Goal: Task Accomplishment & Management: Manage account settings

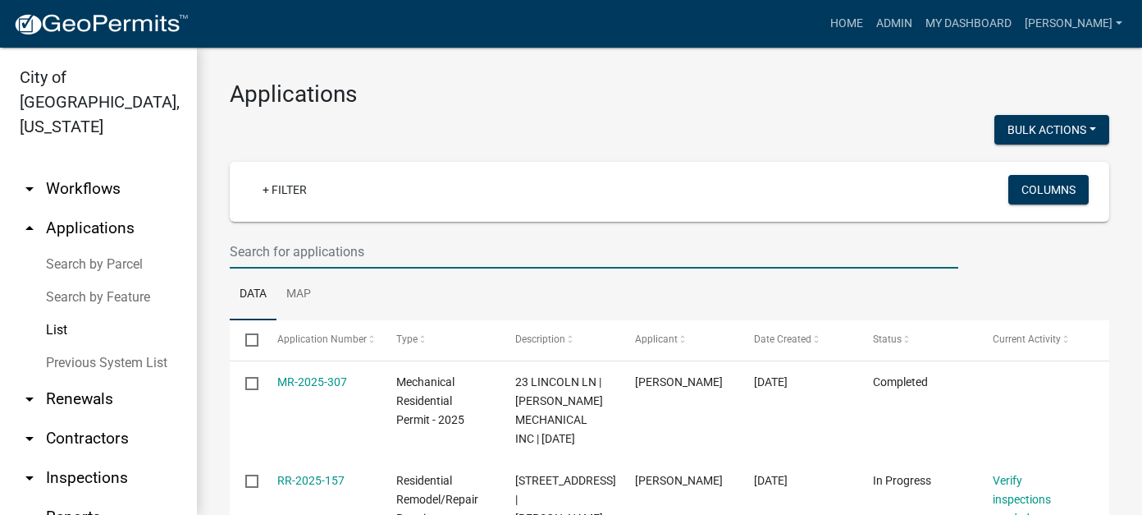
click at [323, 240] on input "text" at bounding box center [594, 252] width 729 height 34
type input "[PERSON_NAME]"
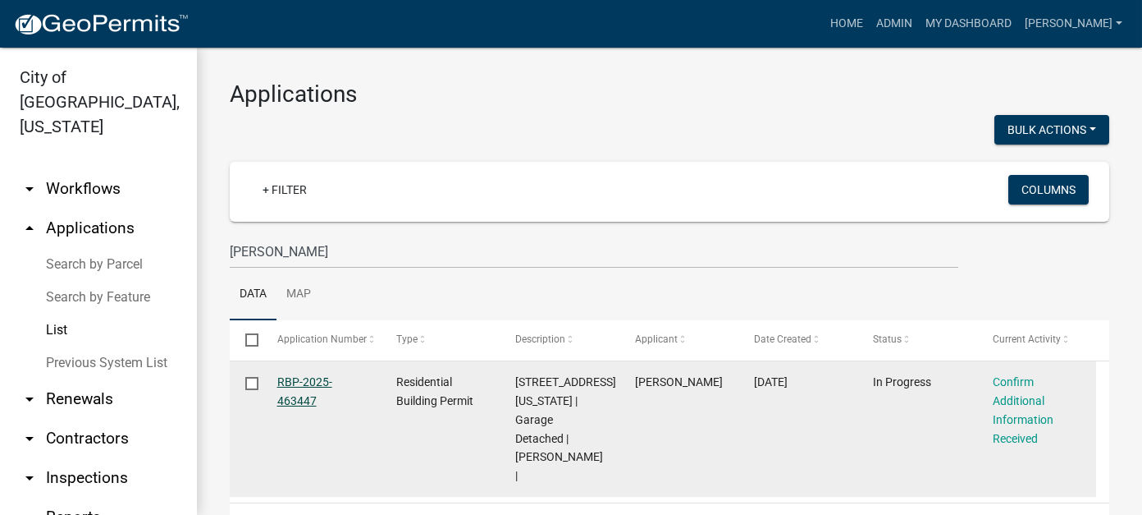
click at [309, 382] on link "RBP-2025-463447" at bounding box center [304, 391] width 55 height 32
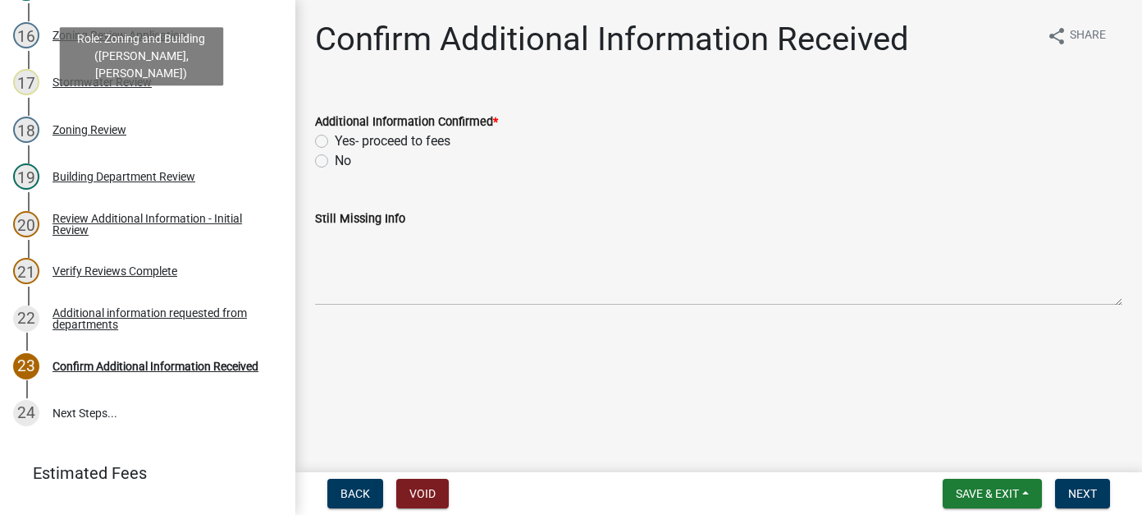
scroll to position [903, 0]
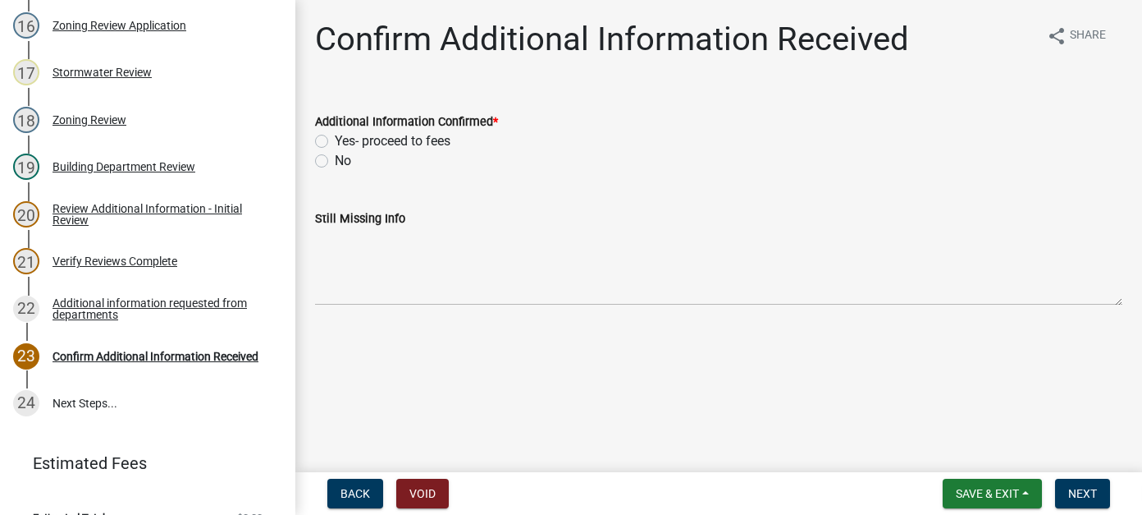
click at [335, 161] on label "No" at bounding box center [343, 161] width 16 height 20
click at [335, 161] on input "No" at bounding box center [340, 156] width 11 height 11
radio input "true"
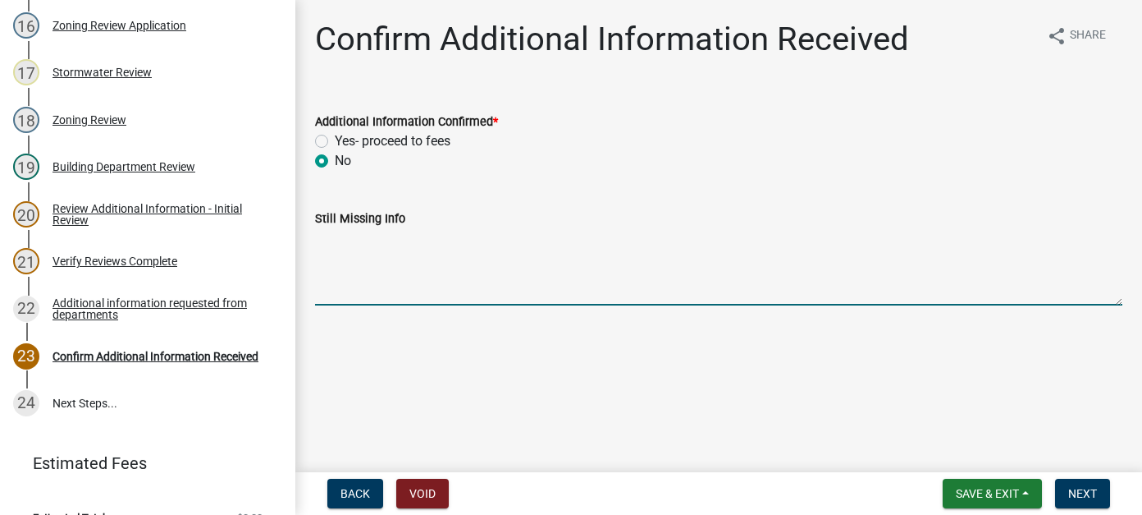
click at [414, 265] on textarea "Still Missing Info" at bounding box center [719, 266] width 808 height 77
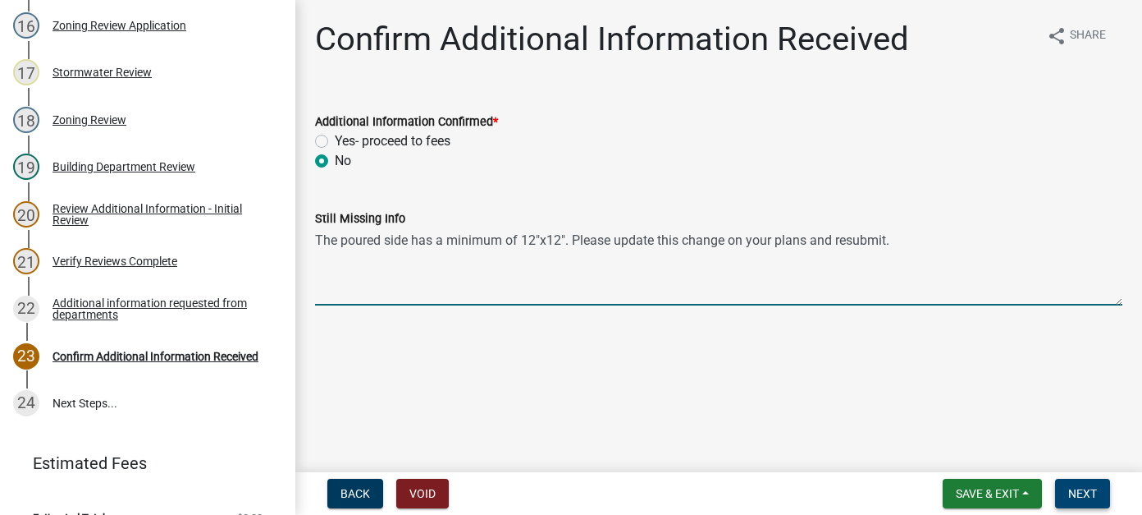
type textarea "The poured side has a minimum of 12"x12". Please update this change on your pla…"
click at [1071, 489] on span "Next" at bounding box center [1083, 493] width 29 height 13
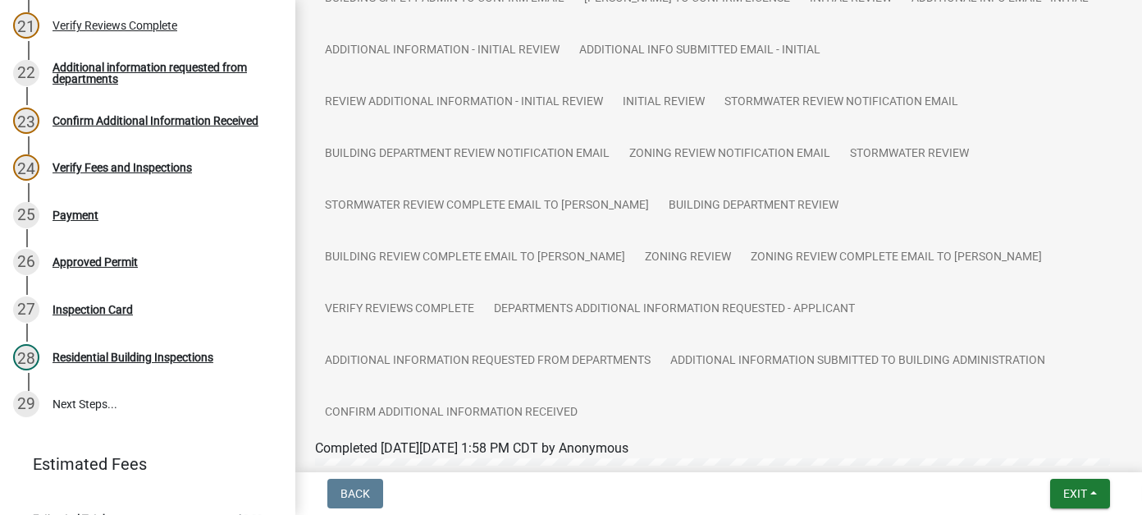
scroll to position [207, 0]
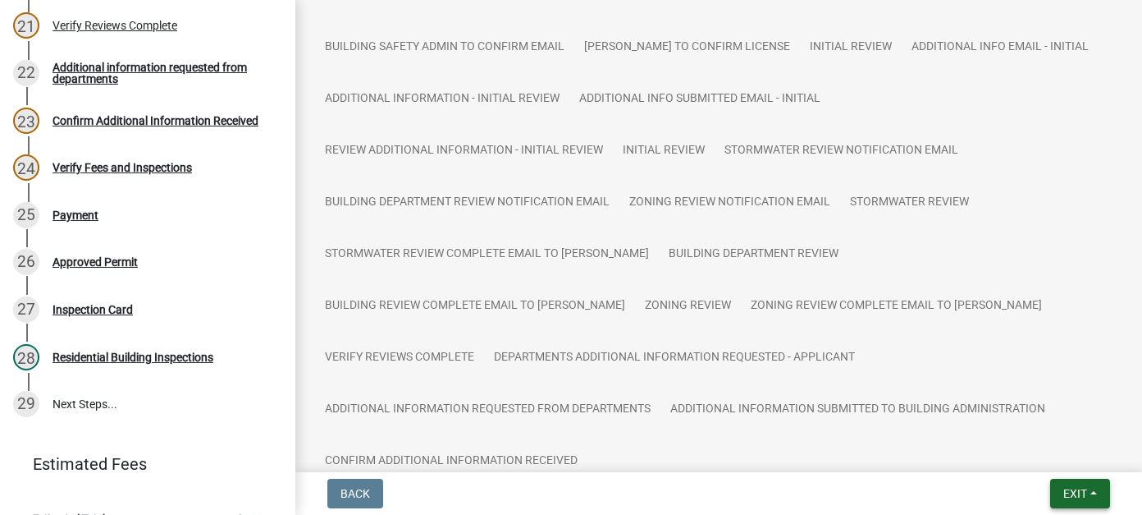
click at [1078, 494] on span "Exit" at bounding box center [1076, 493] width 24 height 13
click at [1075, 459] on button "Save & Exit" at bounding box center [1044, 450] width 131 height 39
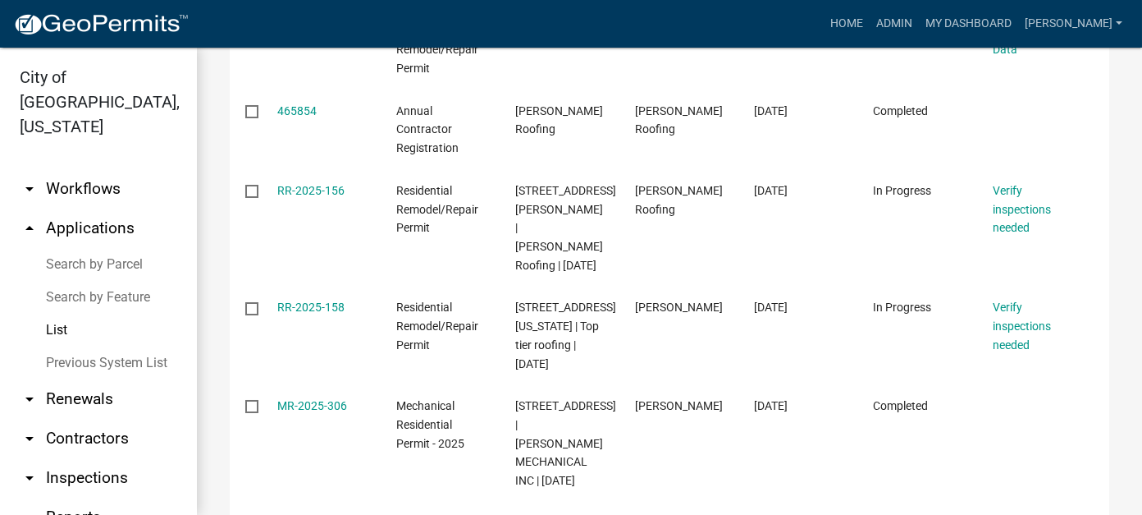
scroll to position [657, 0]
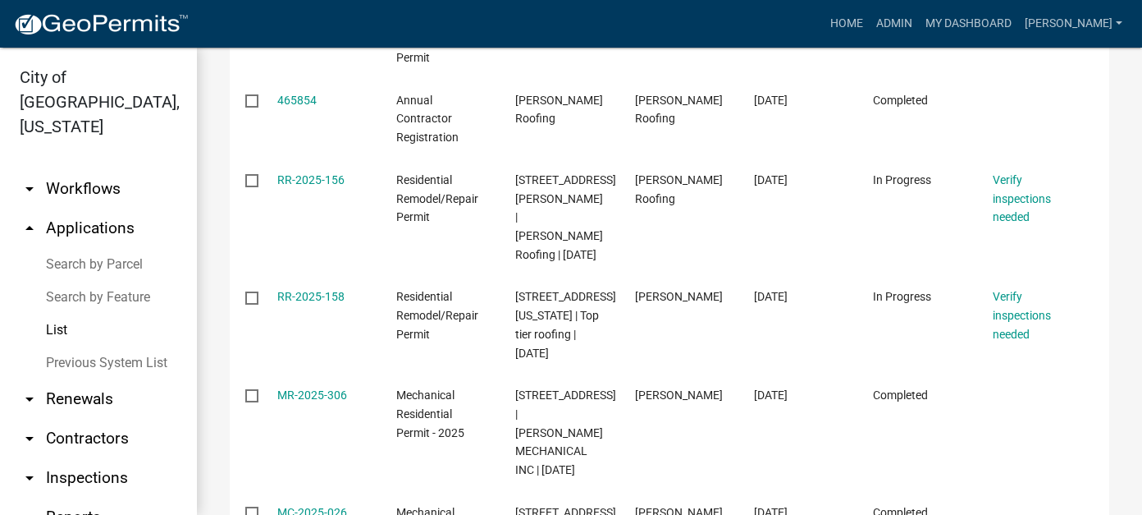
click at [64, 169] on link "arrow_drop_down Workflows" at bounding box center [98, 188] width 197 height 39
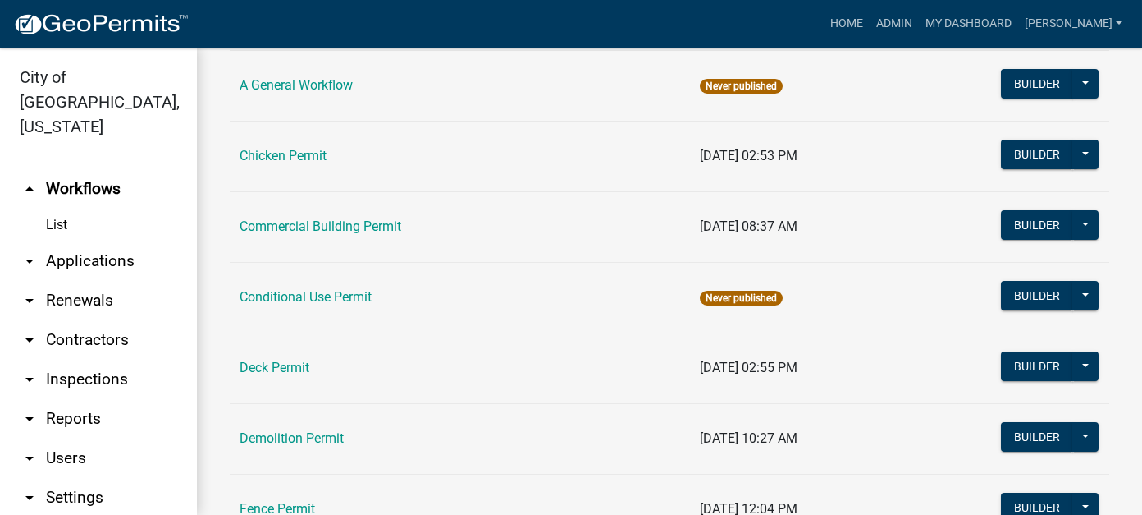
scroll to position [164, 0]
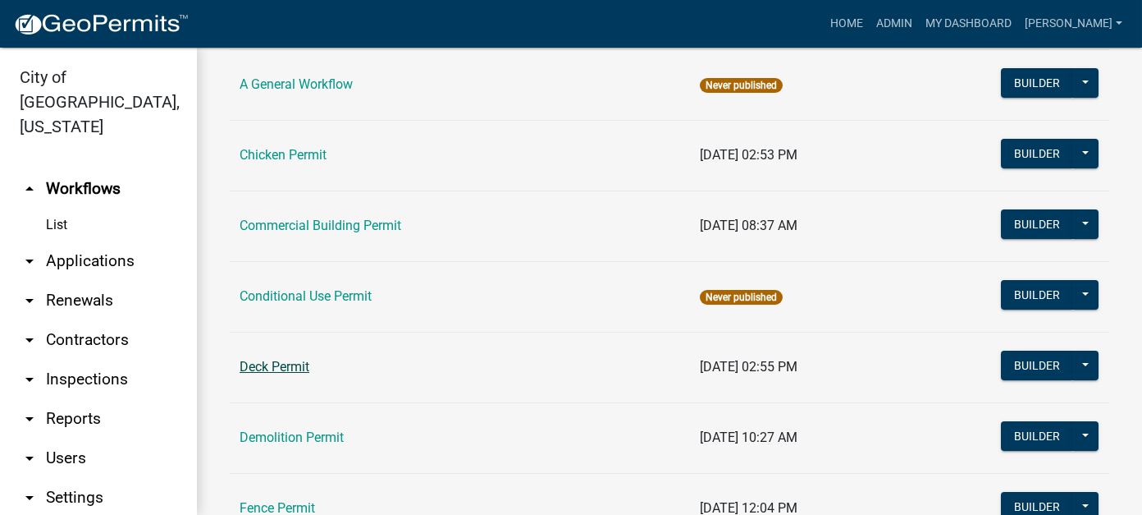
click at [302, 367] on link "Deck Permit" at bounding box center [275, 367] width 70 height 16
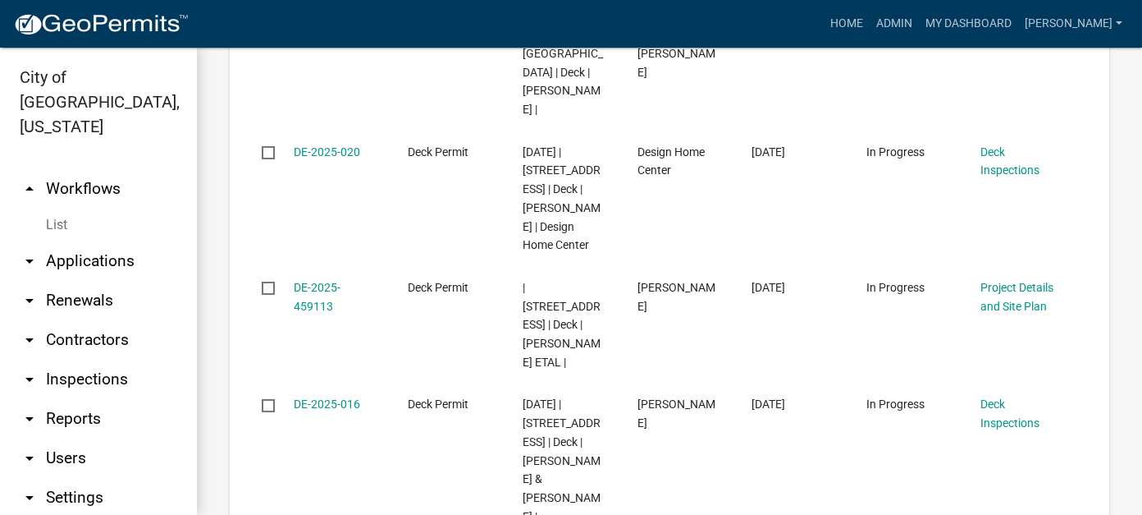
scroll to position [1477, 0]
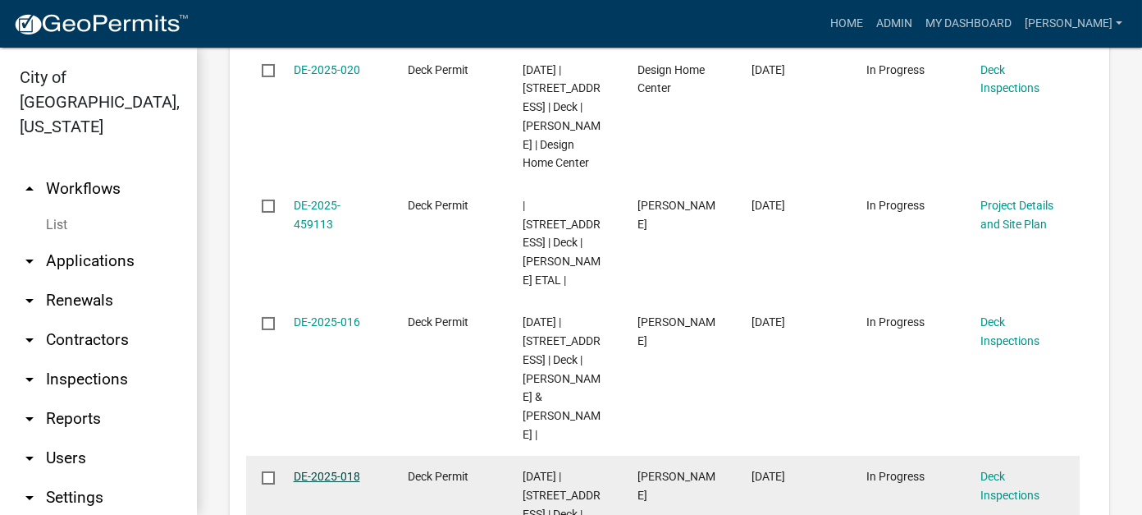
click at [340, 469] on link "DE-2025-018" at bounding box center [327, 475] width 66 height 13
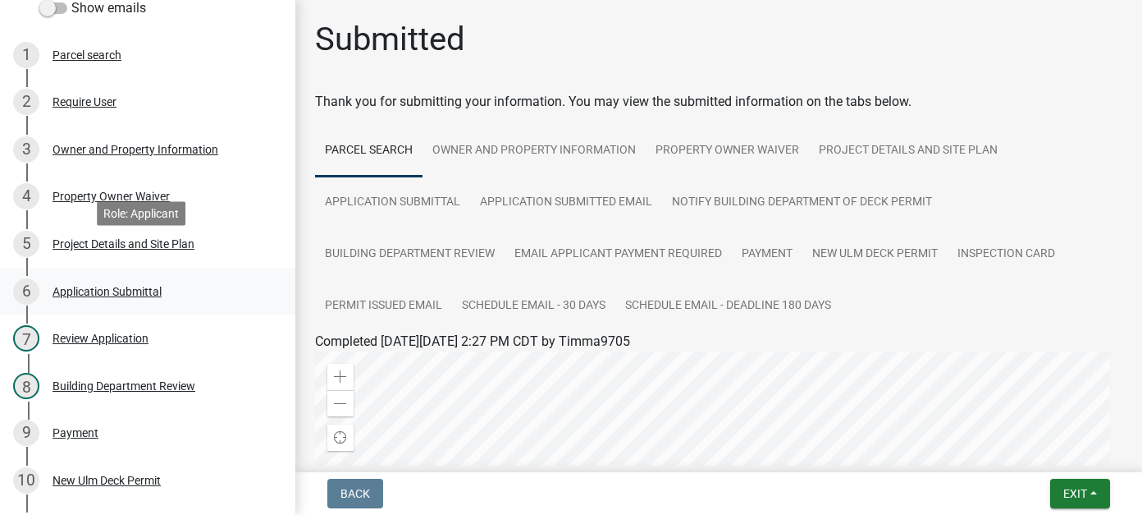
scroll to position [246, 0]
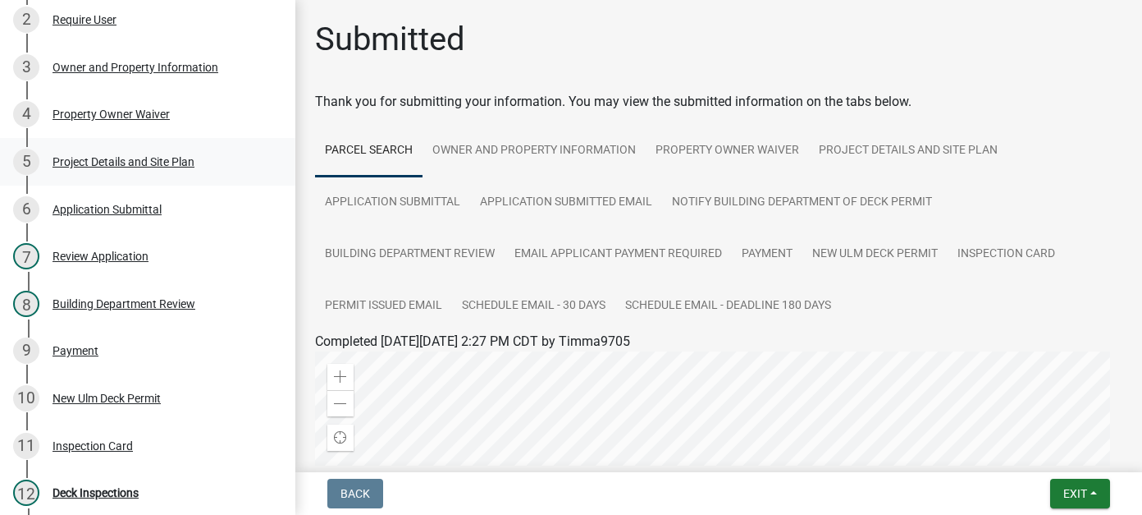
click at [121, 159] on div "Project Details and Site Plan" at bounding box center [124, 161] width 142 height 11
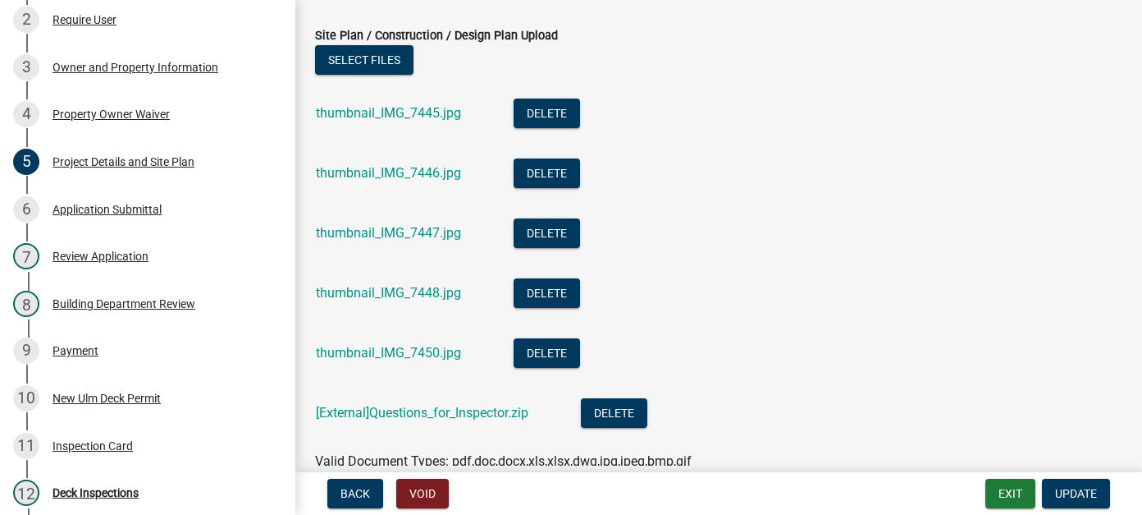
scroll to position [1231, 0]
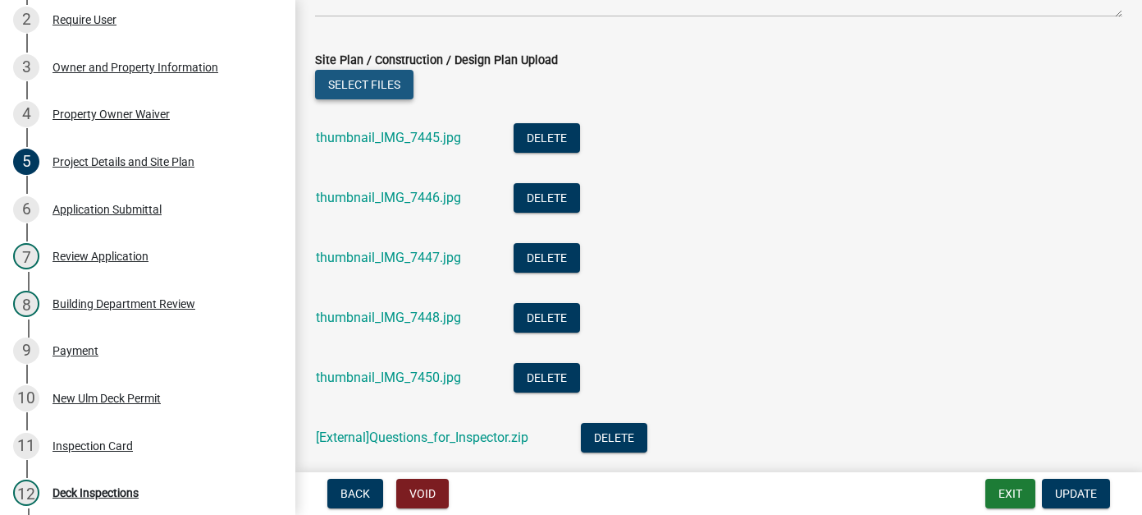
click at [401, 86] on button "Select files" at bounding box center [364, 85] width 98 height 30
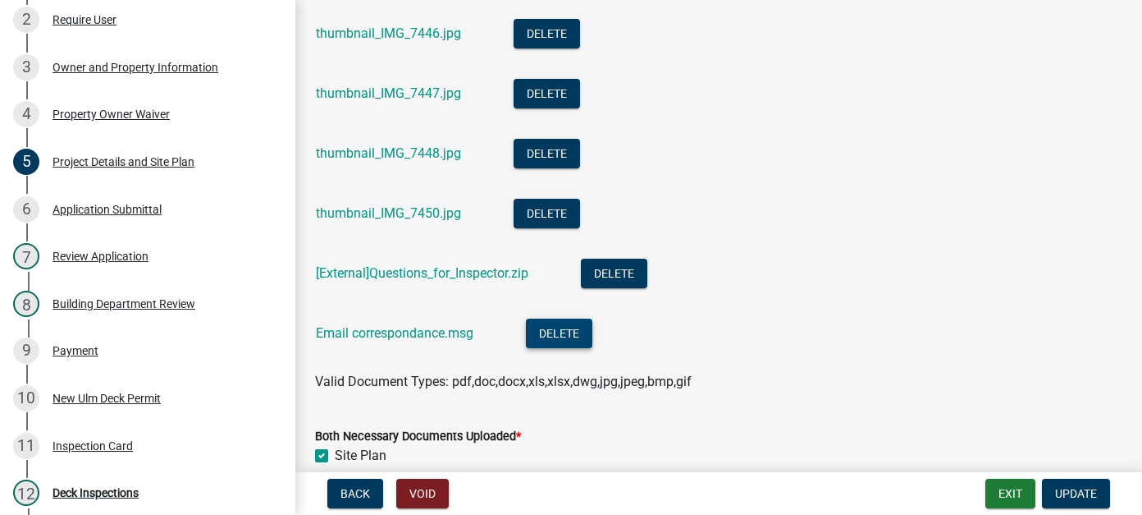
click at [572, 329] on button "Delete" at bounding box center [559, 333] width 66 height 30
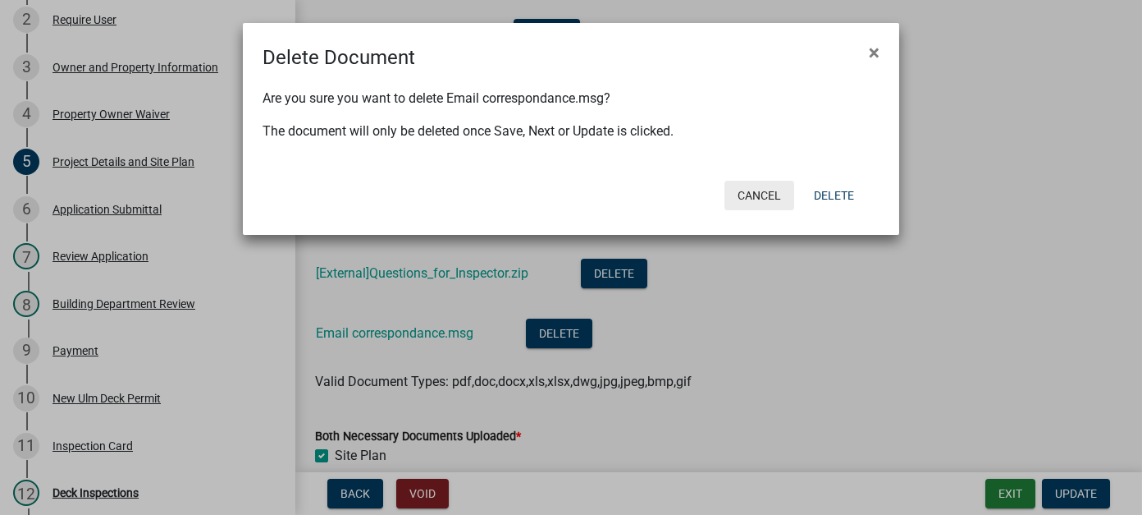
click at [762, 194] on button "Cancel" at bounding box center [760, 196] width 70 height 30
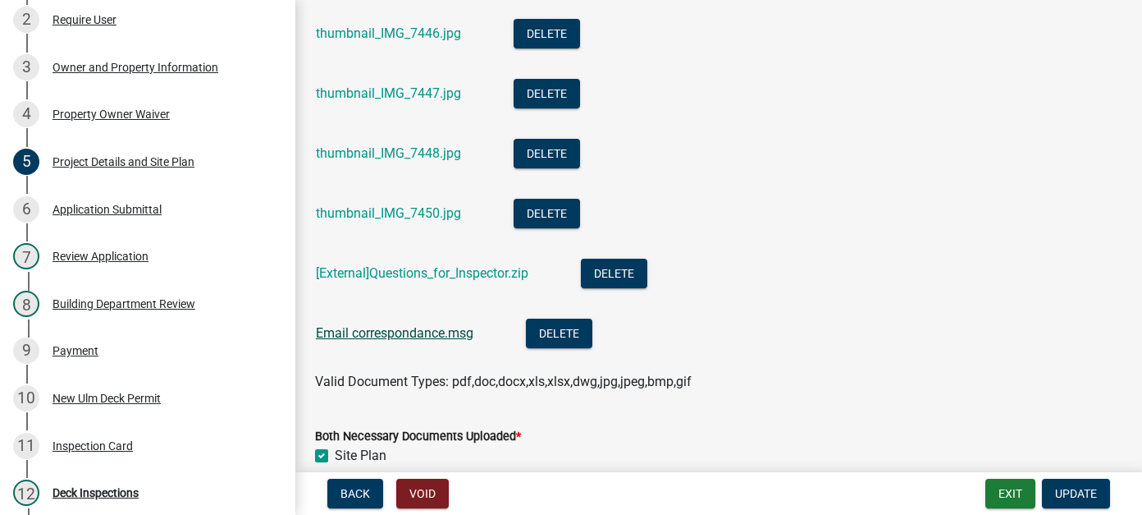
click at [425, 333] on link "Email correspondance.msg" at bounding box center [395, 333] width 158 height 16
drag, startPoint x: 1054, startPoint y: 491, endPoint x: 1051, endPoint y: 481, distance: 10.2
click at [1054, 491] on button "Update" at bounding box center [1076, 493] width 68 height 30
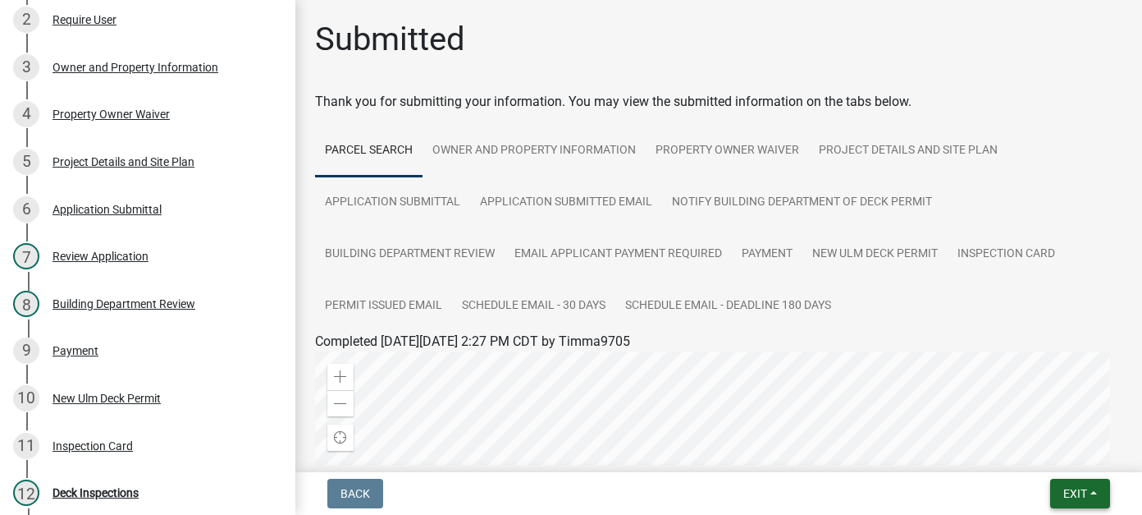
click at [1079, 503] on button "Exit" at bounding box center [1080, 493] width 60 height 30
click at [1064, 456] on button "Save & Exit" at bounding box center [1044, 450] width 131 height 39
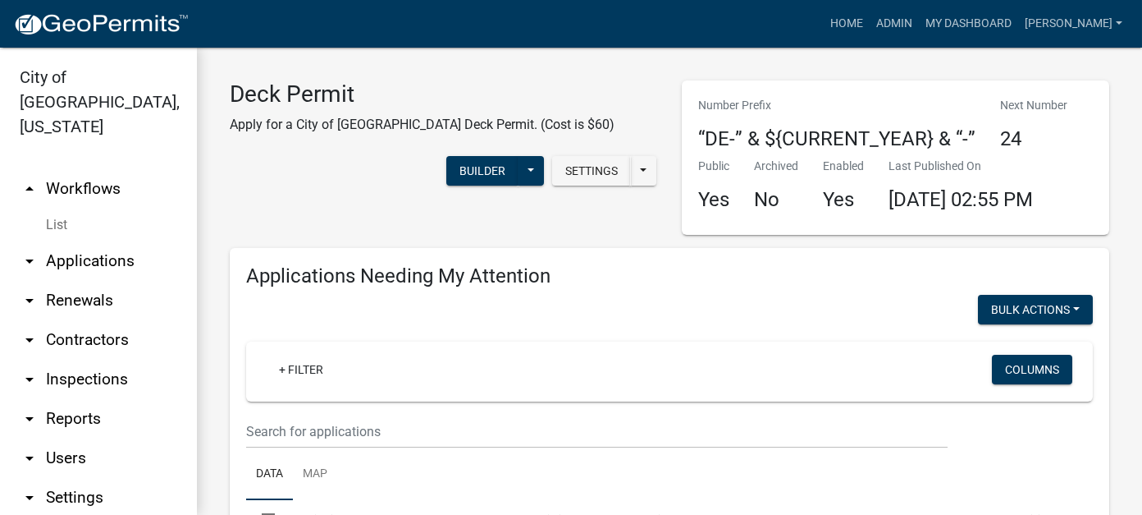
click at [91, 243] on link "arrow_drop_down Applications" at bounding box center [98, 260] width 197 height 39
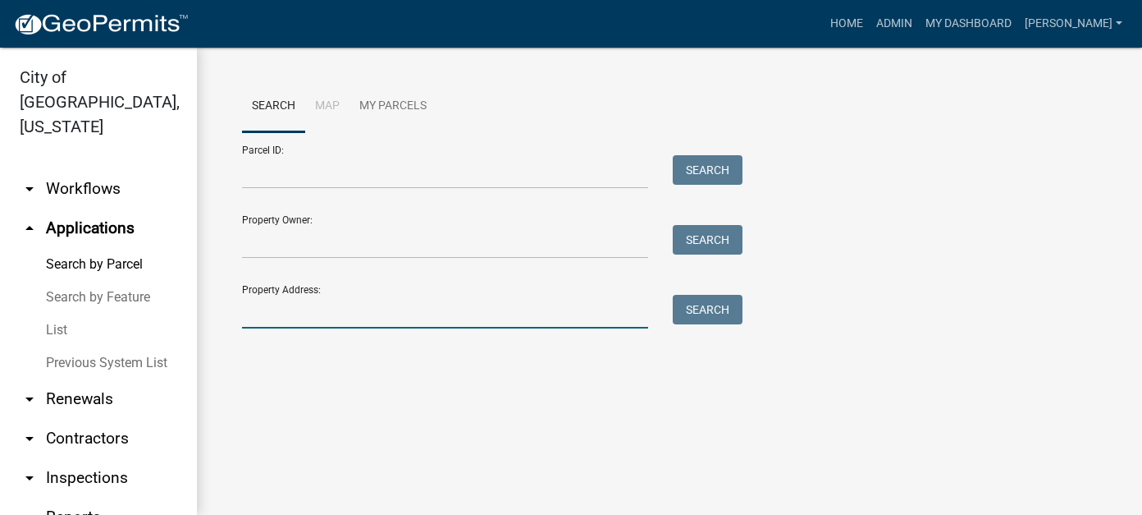
click at [302, 306] on input "Property Address:" at bounding box center [445, 312] width 406 height 34
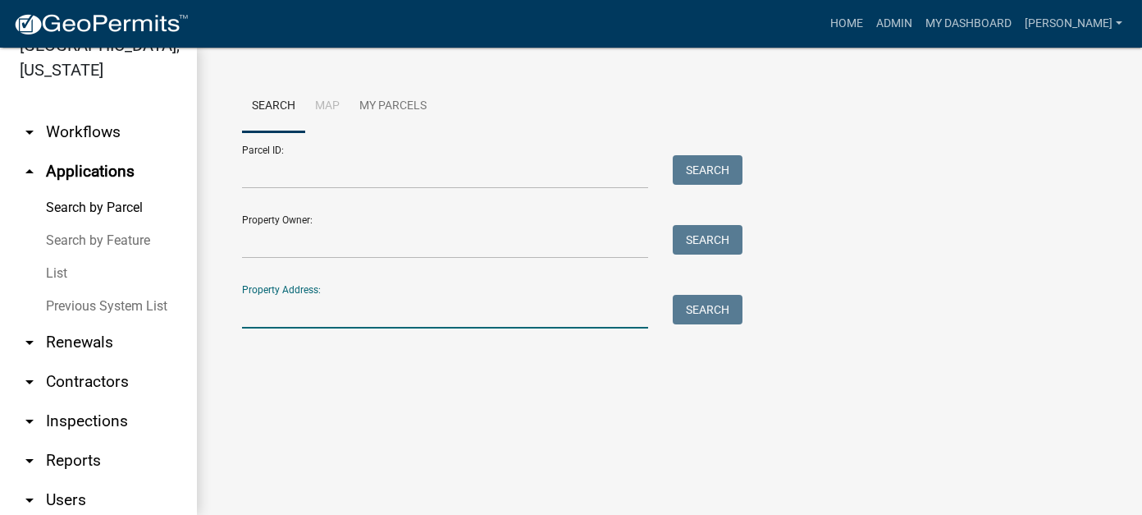
scroll to position [82, 0]
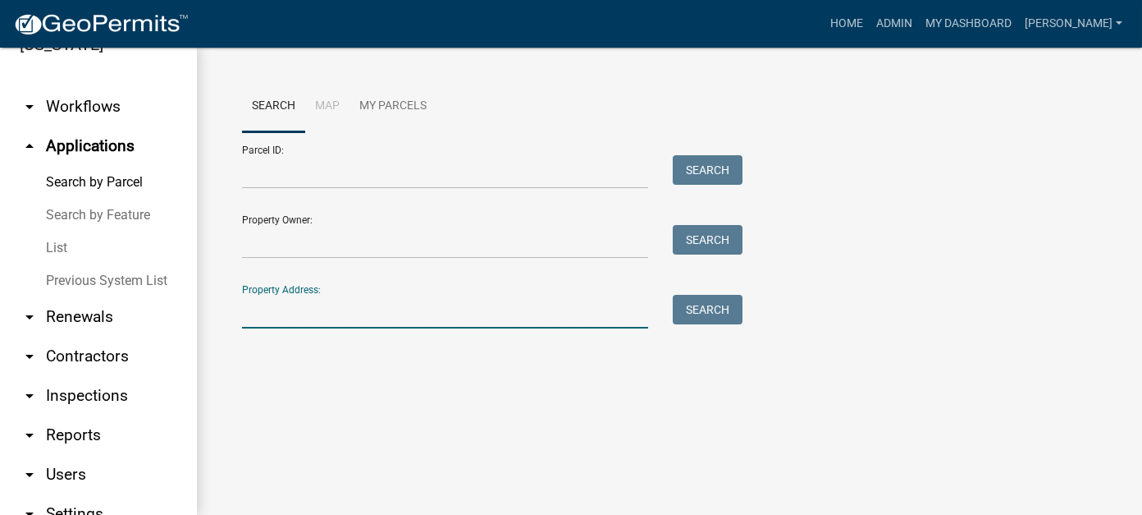
click at [77, 415] on link "arrow_drop_down Reports" at bounding box center [98, 434] width 197 height 39
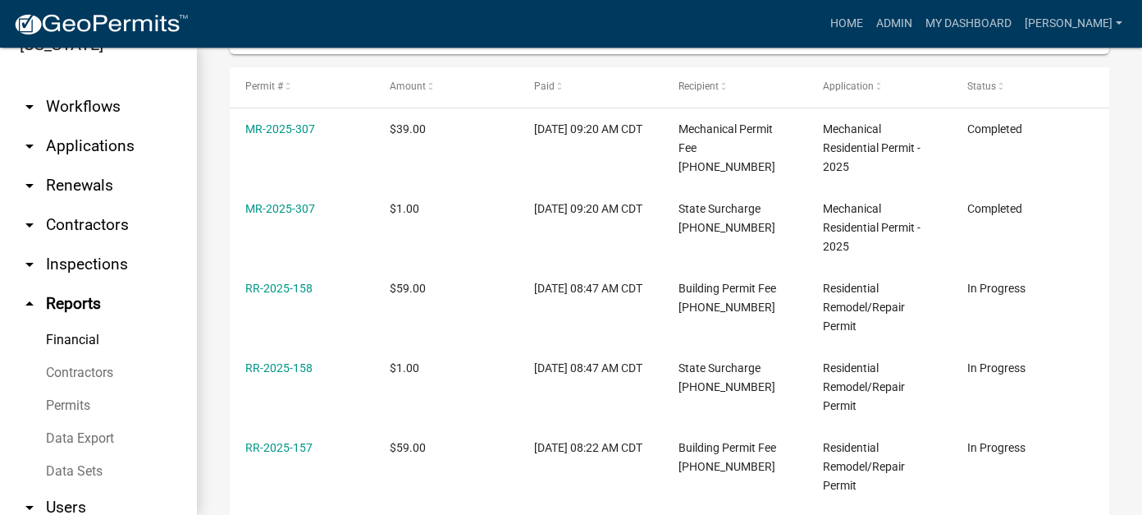
scroll to position [202, 0]
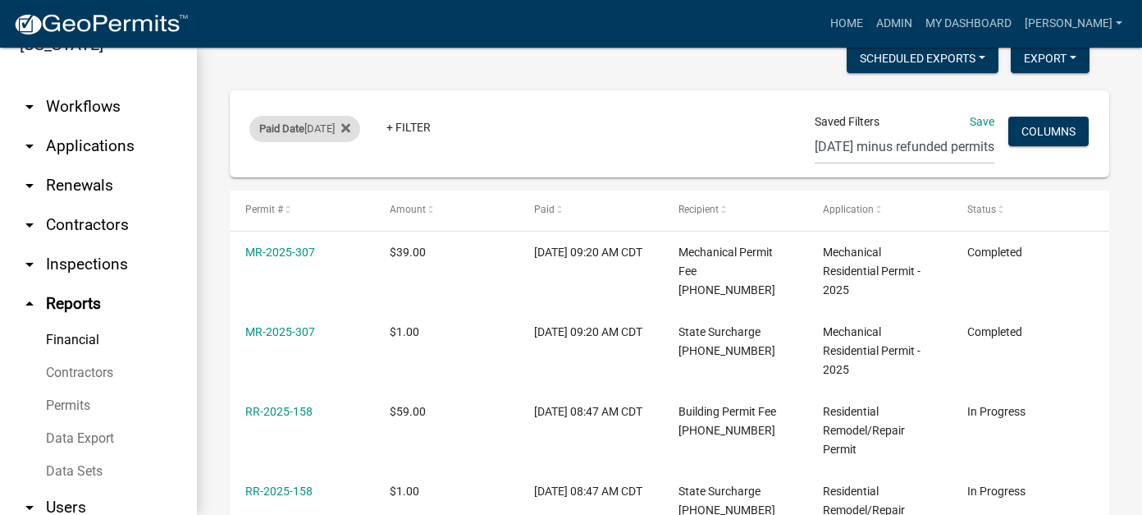
click at [300, 125] on span "Paid Date" at bounding box center [281, 128] width 45 height 12
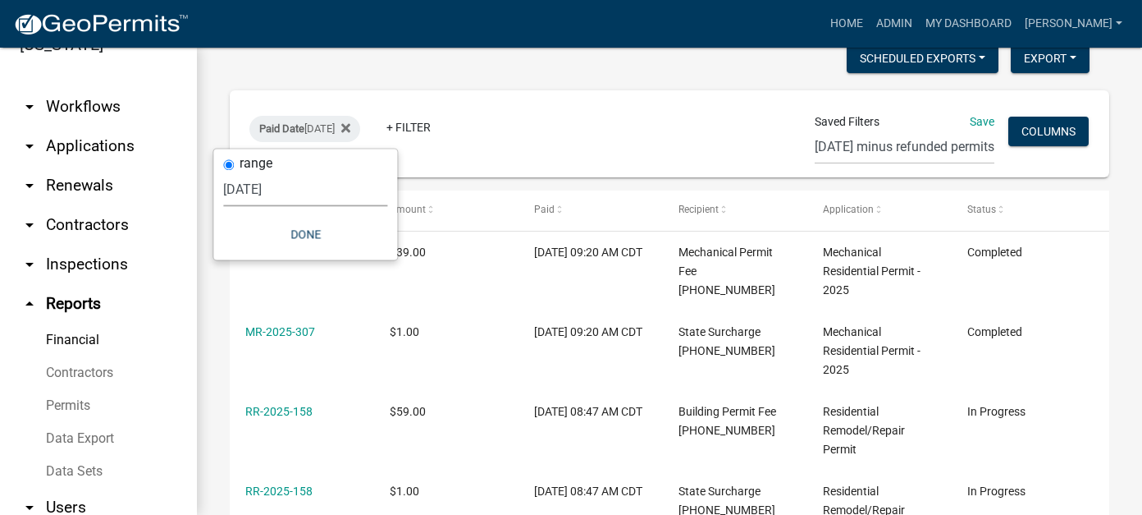
click at [282, 190] on select "[DATE] [DATE] Current Week Previous Week Current Month Last Month Current Calen…" at bounding box center [305, 189] width 164 height 34
select select "previous_1_day"
click at [232, 172] on select "[DATE] [DATE] Current Week Previous Week Current Month Last Month Current Calen…" at bounding box center [305, 189] width 164 height 34
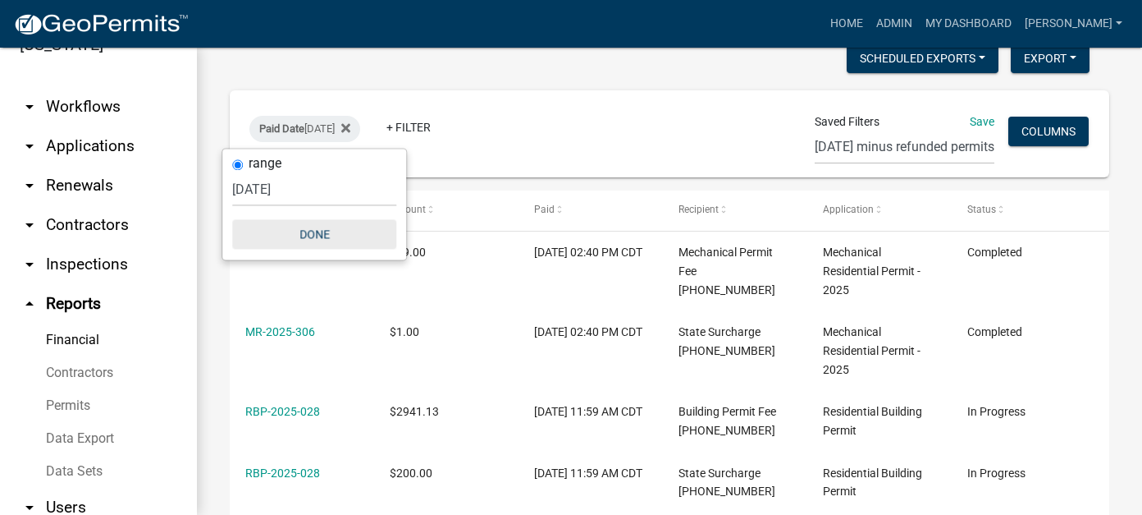
click at [309, 232] on button "Done" at bounding box center [314, 234] width 164 height 30
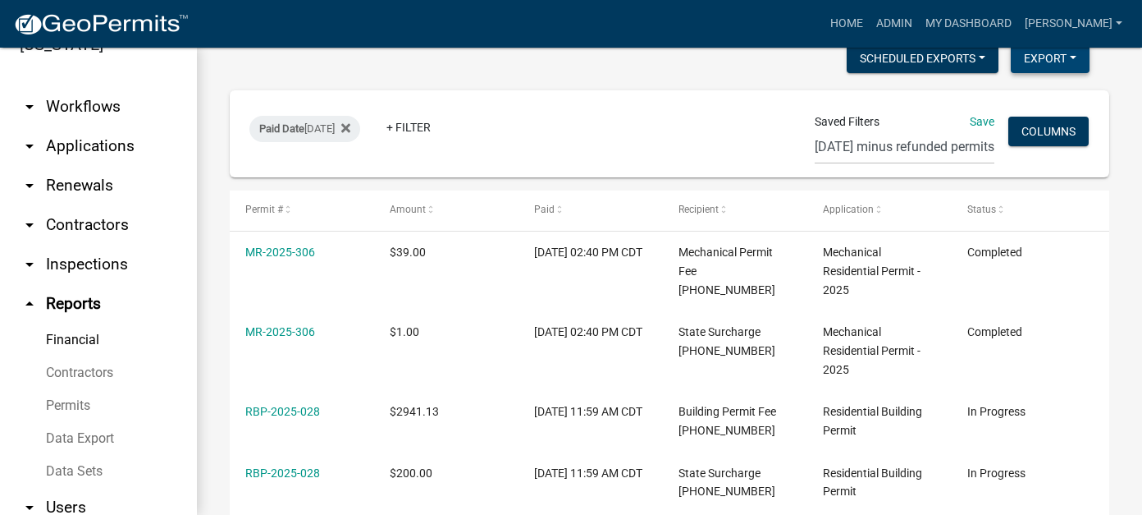
click at [1045, 66] on button "Export" at bounding box center [1050, 58] width 79 height 30
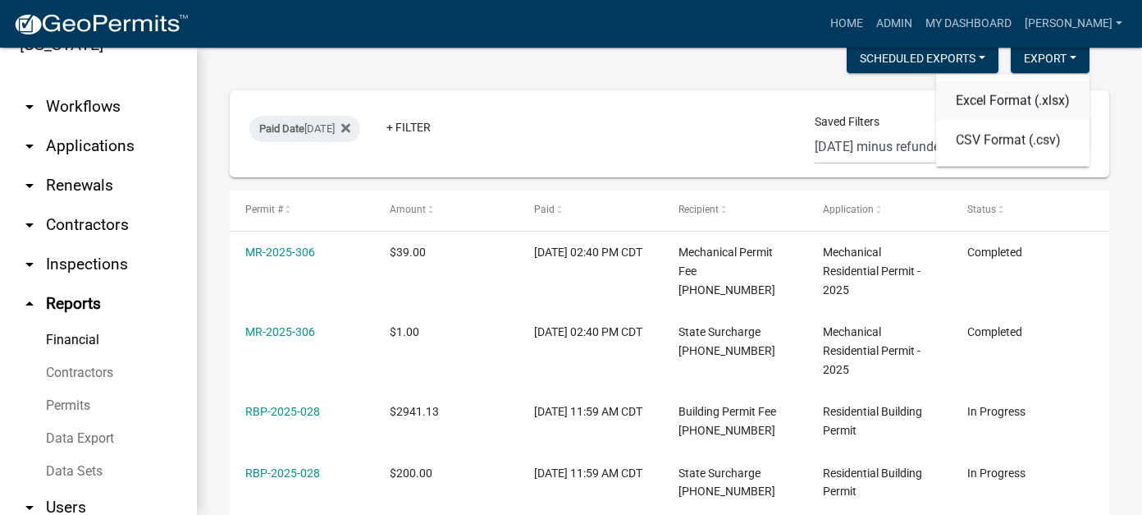
click at [1000, 92] on button "Excel Format (.xlsx)" at bounding box center [1012, 100] width 153 height 39
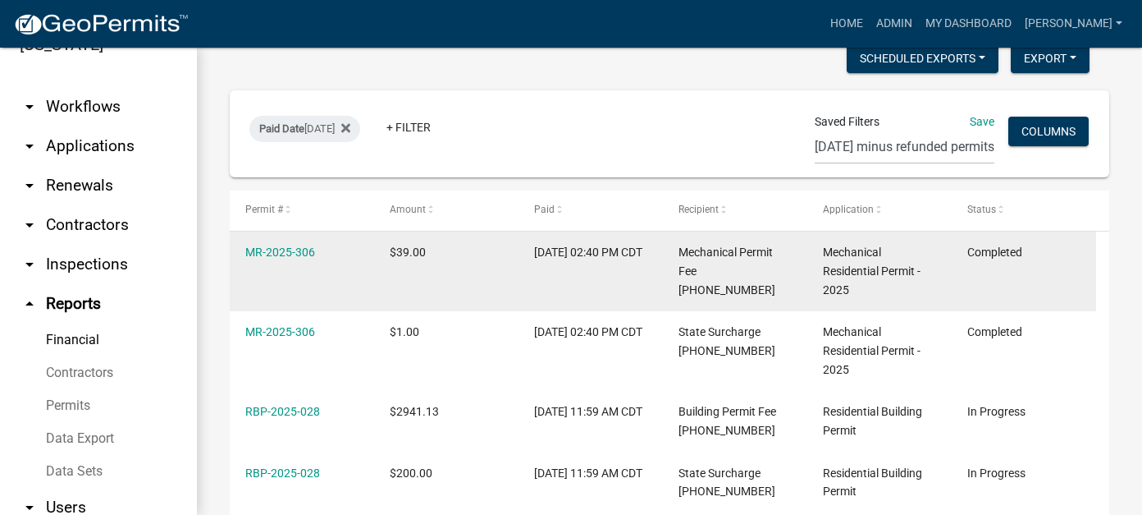
scroll to position [0, 0]
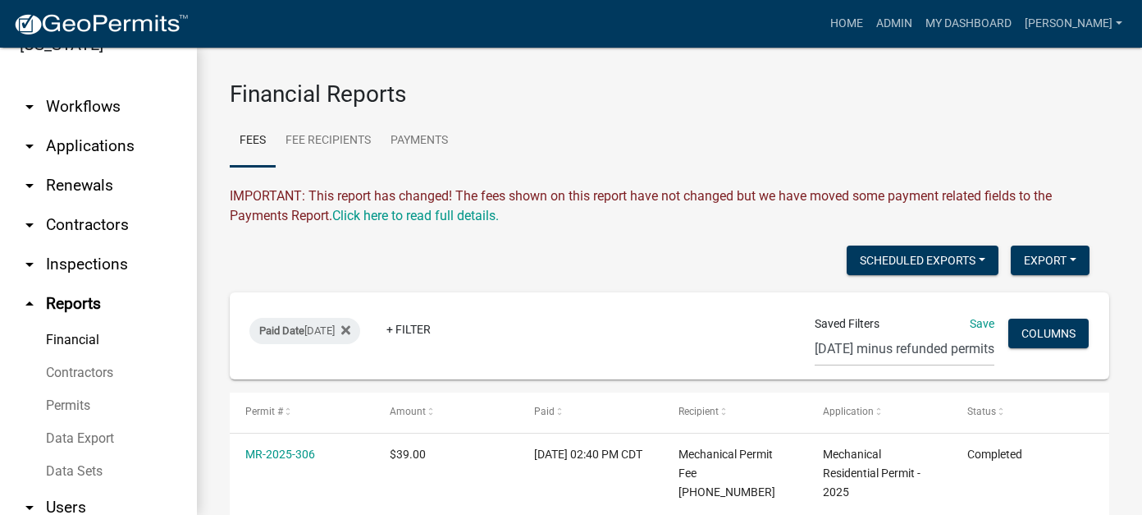
click at [73, 127] on link "arrow_drop_down Applications" at bounding box center [98, 145] width 197 height 39
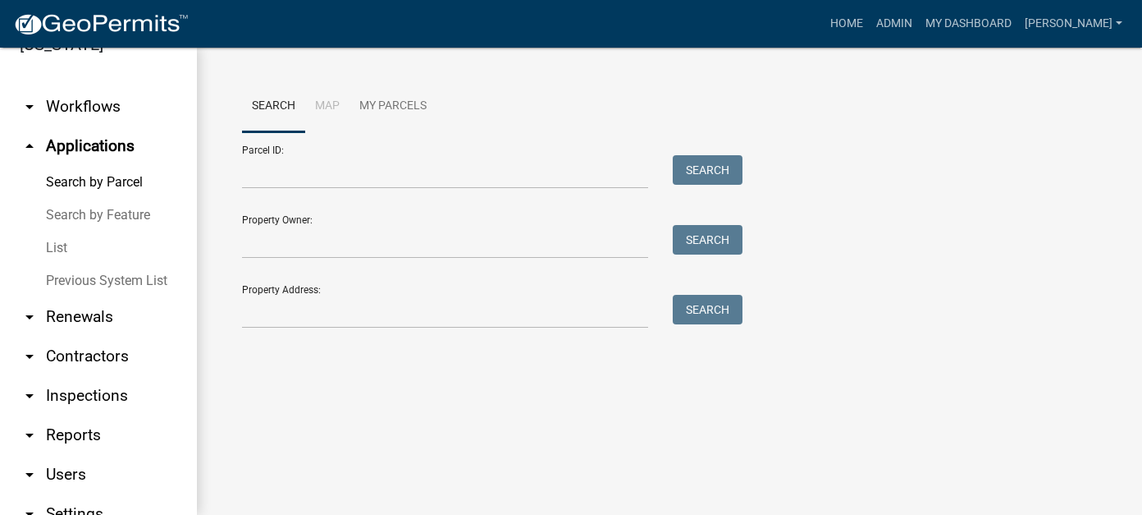
click at [66, 231] on link "List" at bounding box center [98, 247] width 197 height 33
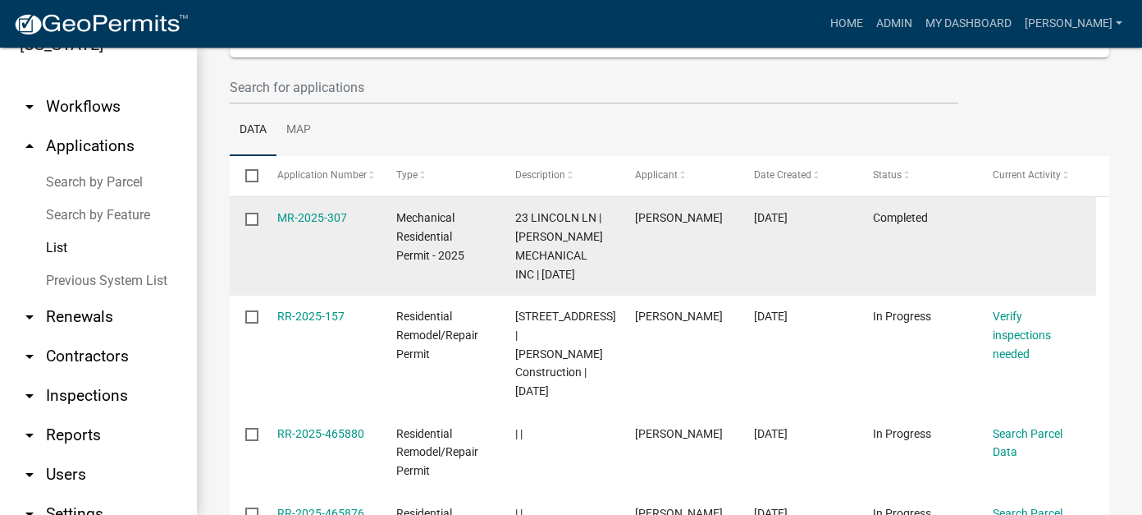
scroll to position [164, 0]
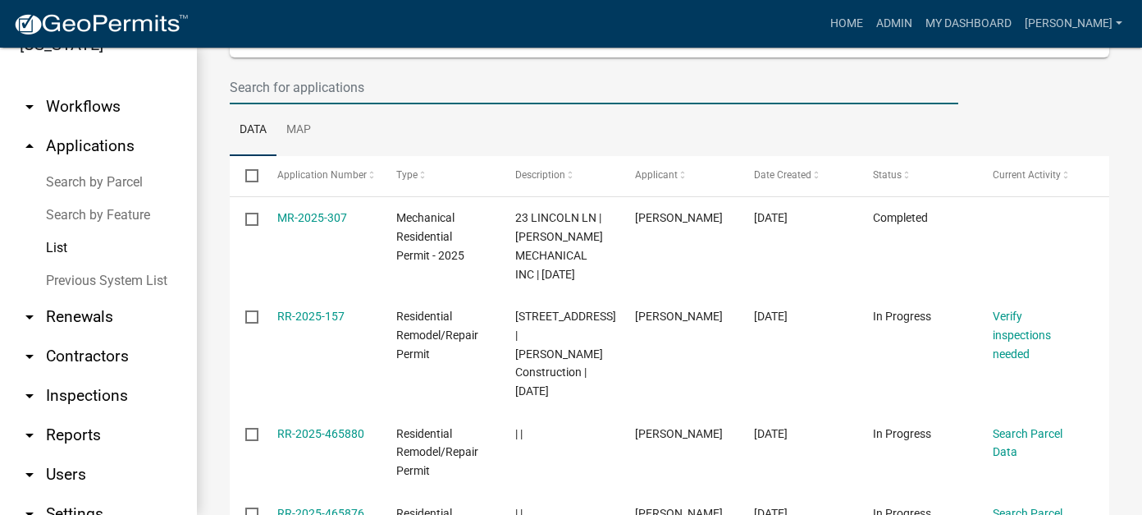
click at [372, 82] on input "text" at bounding box center [594, 88] width 729 height 34
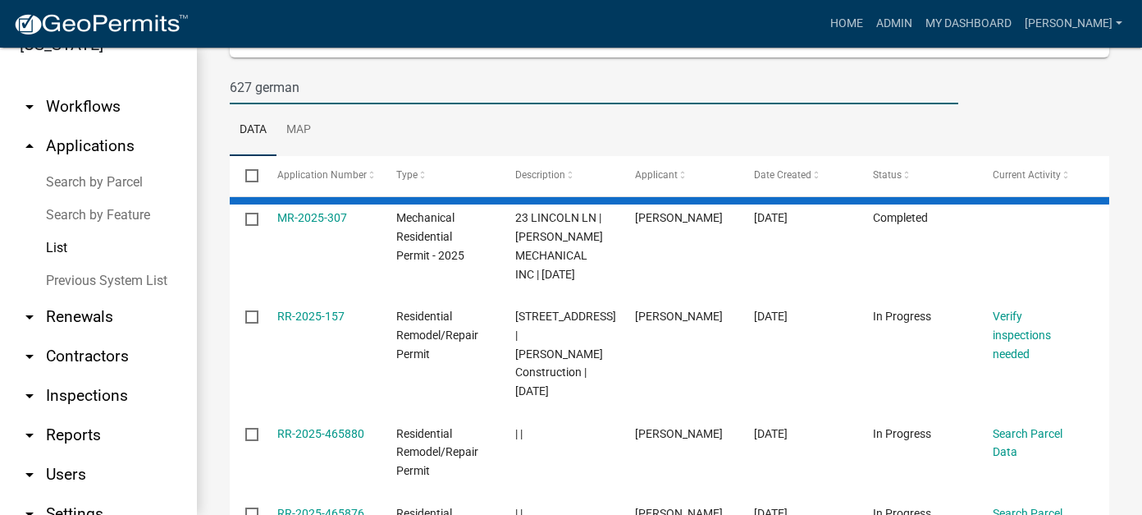
type input "627 german"
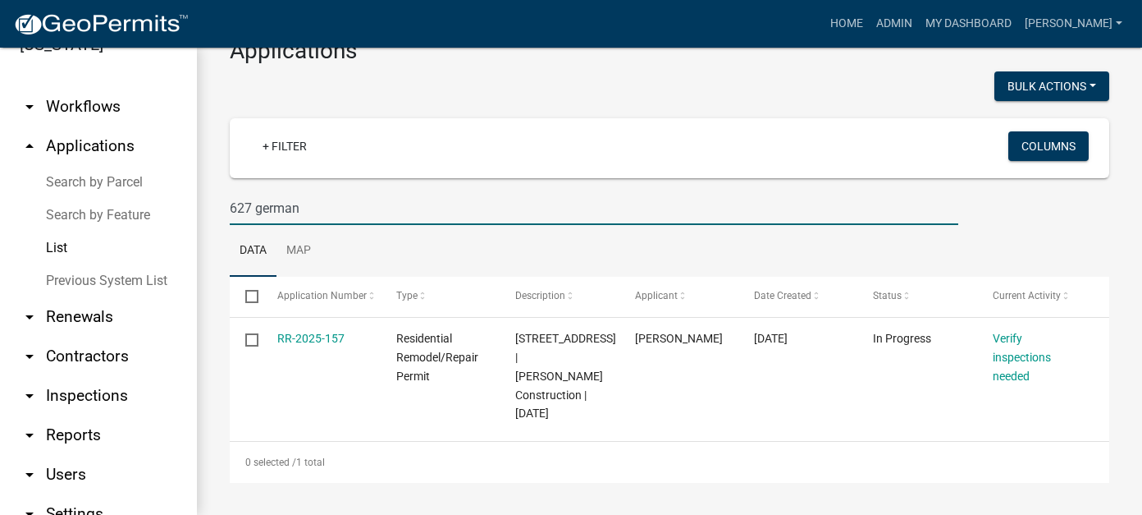
scroll to position [24, 0]
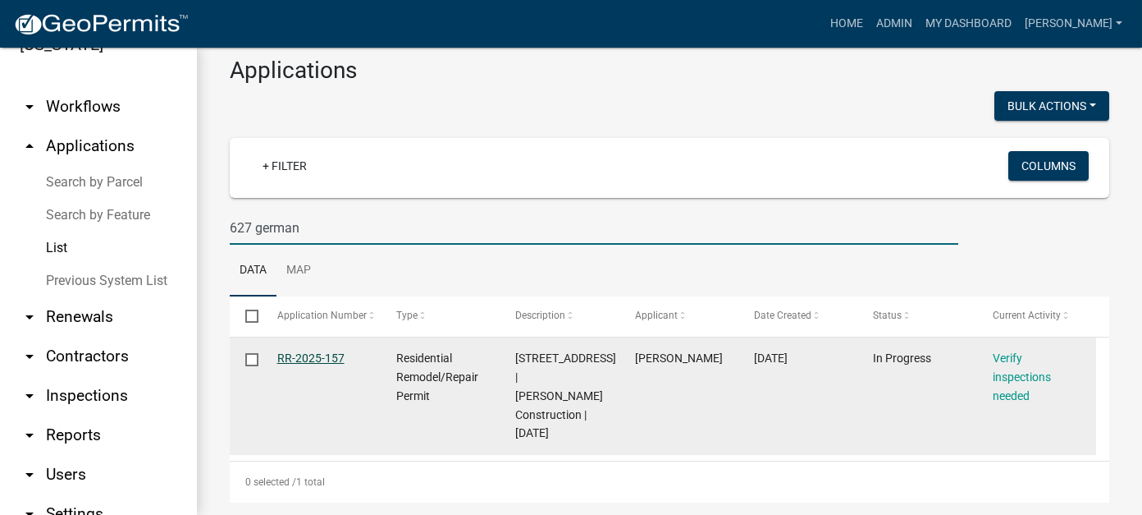
click at [317, 355] on link "RR-2025-157" at bounding box center [310, 357] width 67 height 13
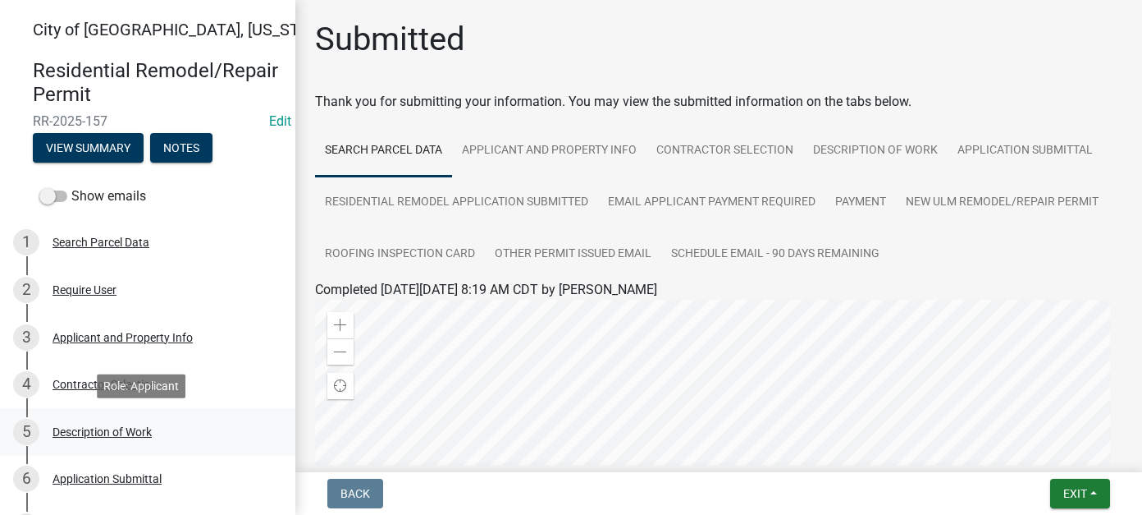
click at [167, 426] on div "5 Description of Work" at bounding box center [141, 432] width 256 height 26
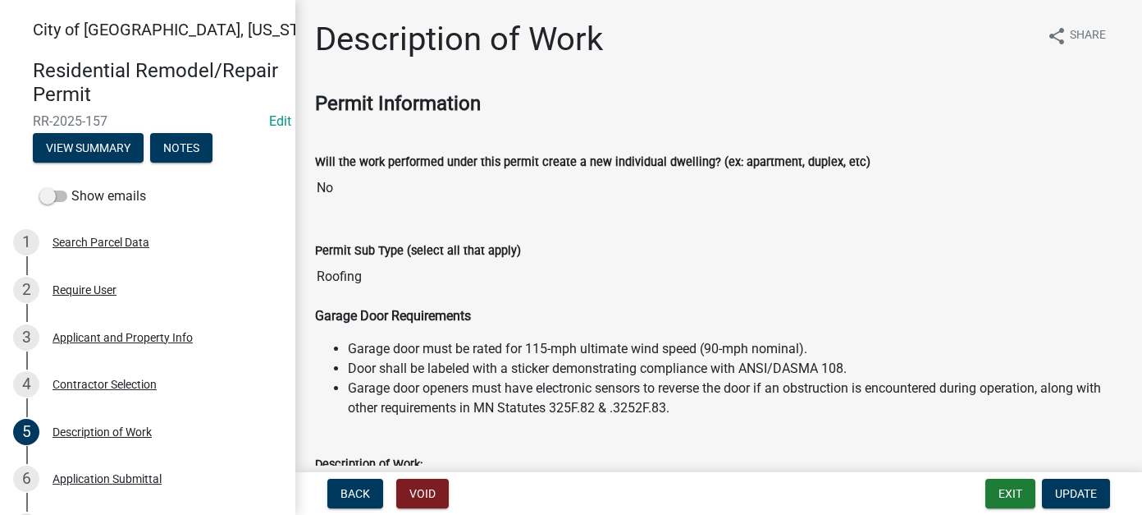
scroll to position [464, 0]
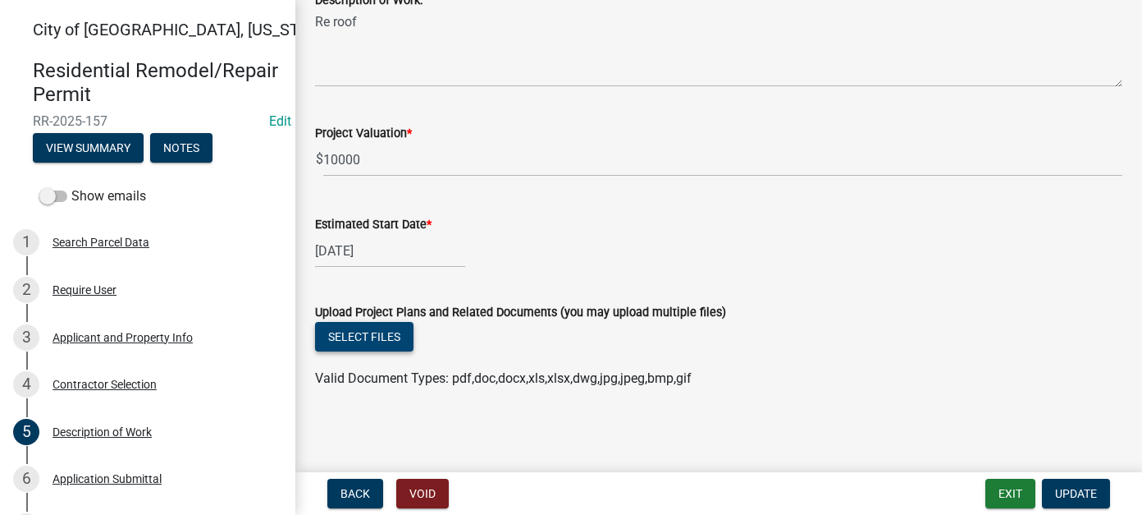
click at [357, 336] on button "Select files" at bounding box center [364, 337] width 98 height 30
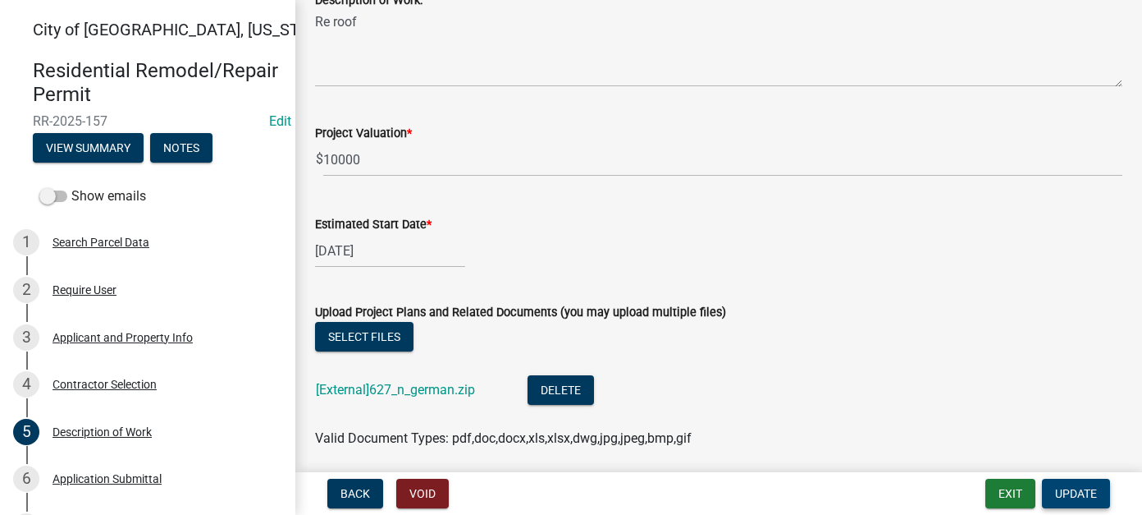
click at [1065, 489] on span "Update" at bounding box center [1076, 493] width 42 height 13
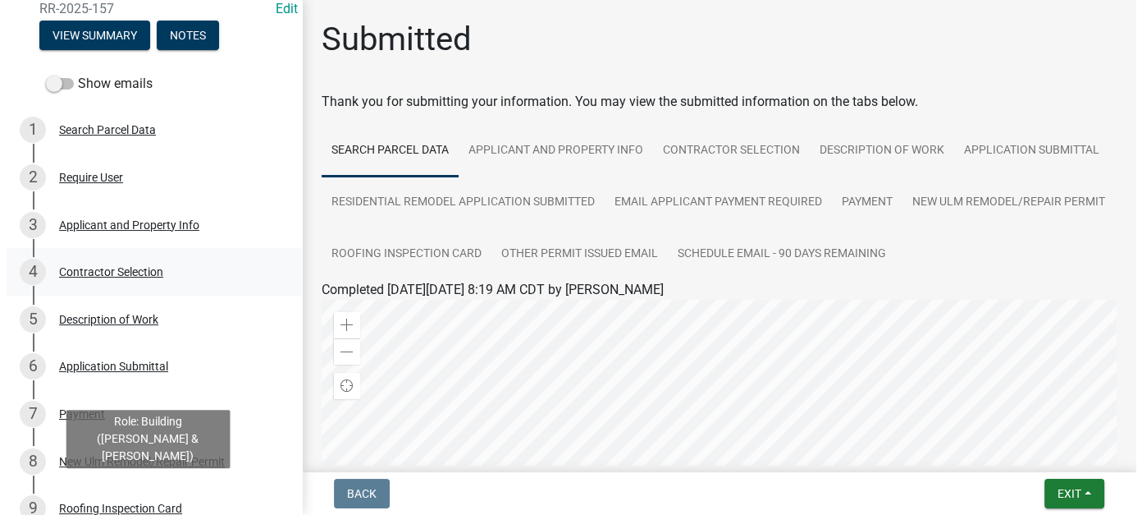
scroll to position [82, 0]
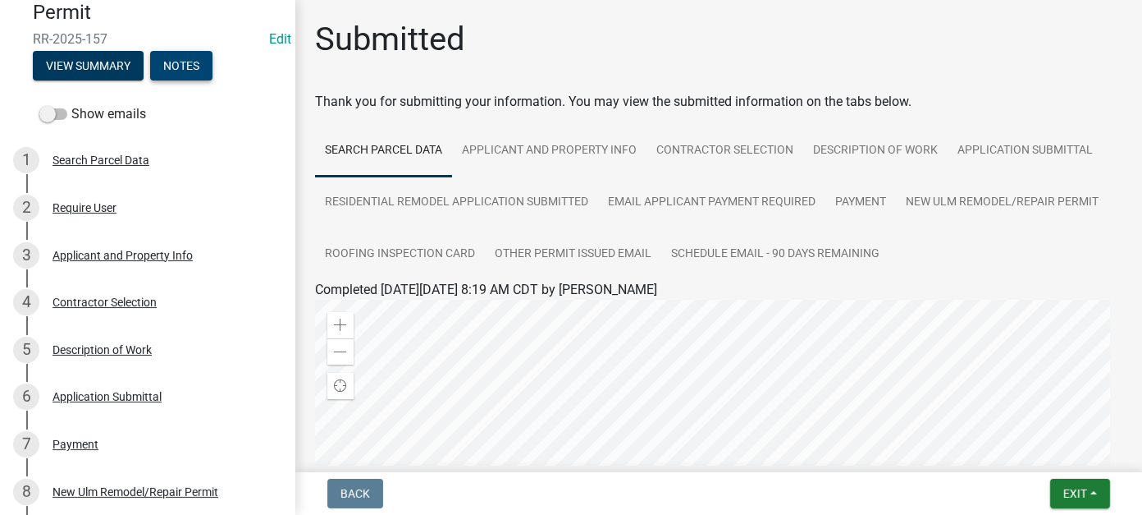
click at [183, 65] on button "Notes" at bounding box center [181, 66] width 62 height 30
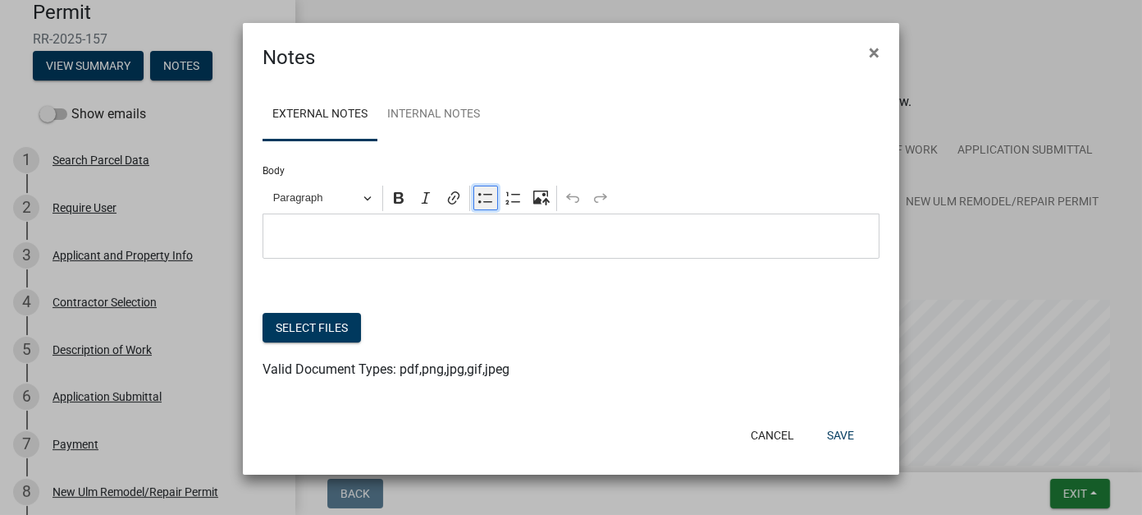
click at [492, 207] on button "Bulleted List" at bounding box center [486, 197] width 25 height 25
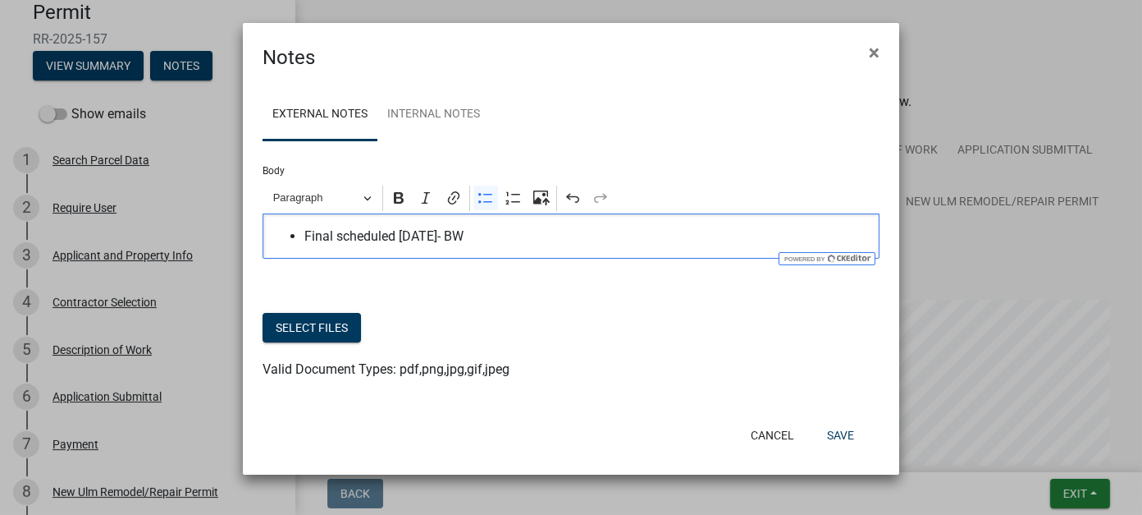
click at [396, 239] on span "Final scheduled [DATE]- BW" at bounding box center [587, 237] width 567 height 20
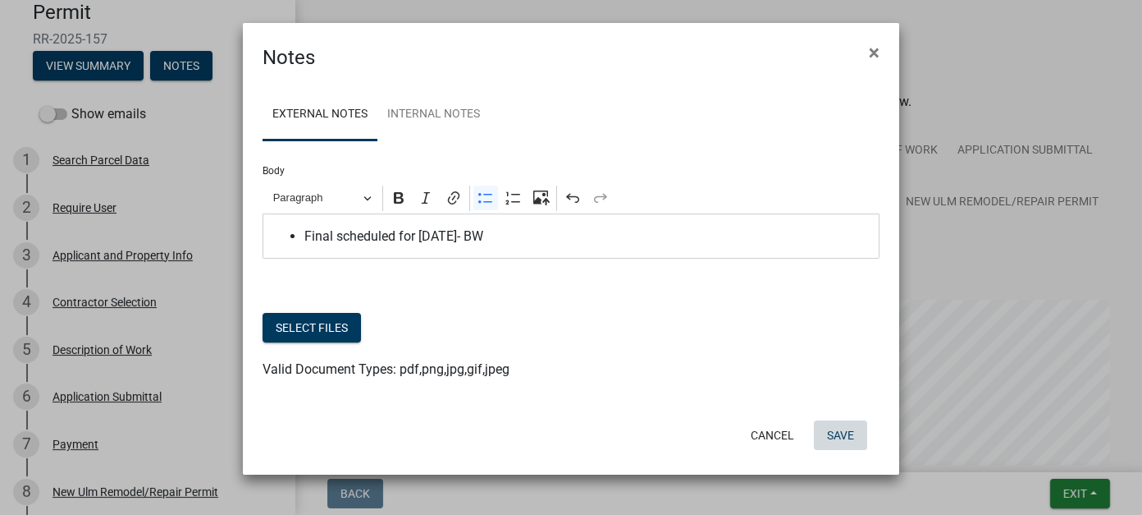
click at [836, 434] on button "Save" at bounding box center [840, 435] width 53 height 30
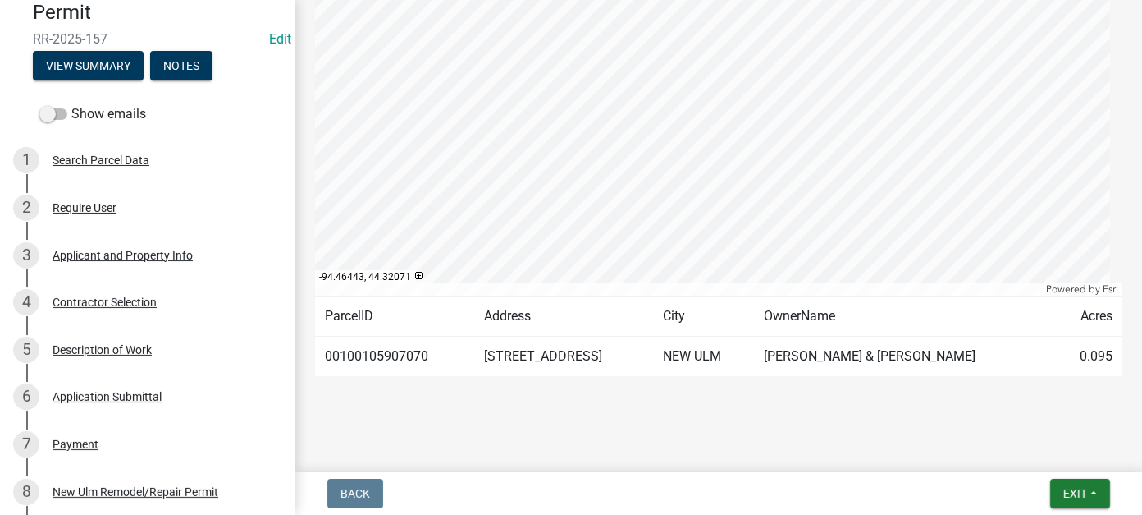
scroll to position [420, 0]
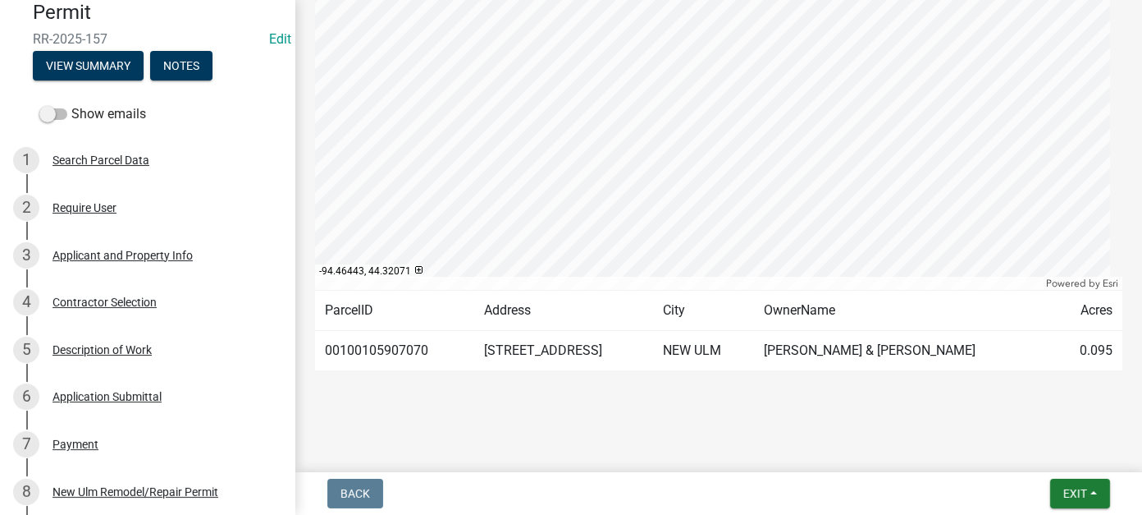
click at [572, 403] on div "Submitted Thank you for submitting your information. You may view the submitted…" at bounding box center [719, 9] width 832 height 818
click at [1066, 497] on span "Exit" at bounding box center [1076, 493] width 24 height 13
click at [1048, 455] on button "Save & Exit" at bounding box center [1044, 450] width 131 height 39
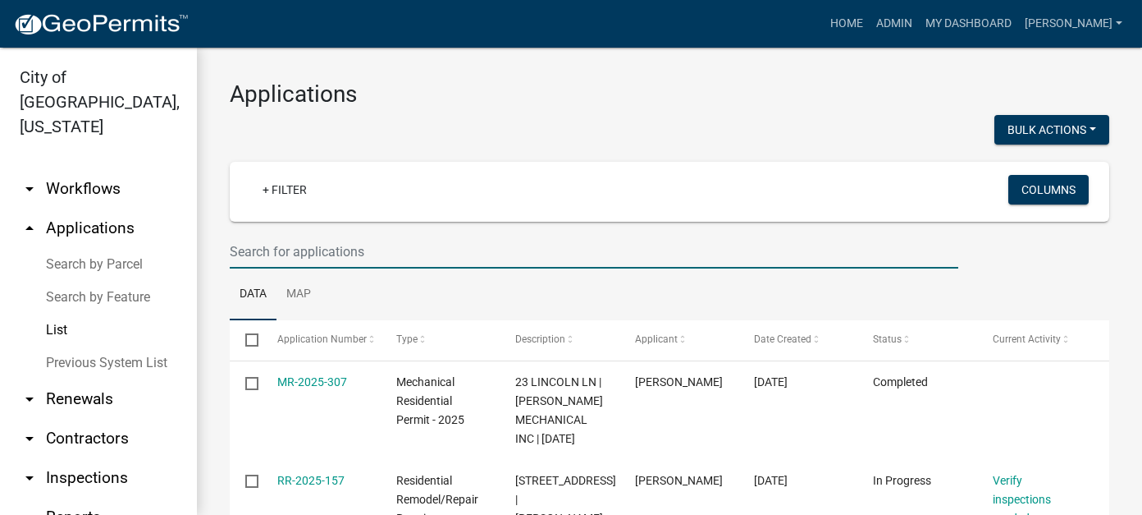
click at [300, 257] on input "text" at bounding box center [594, 252] width 729 height 34
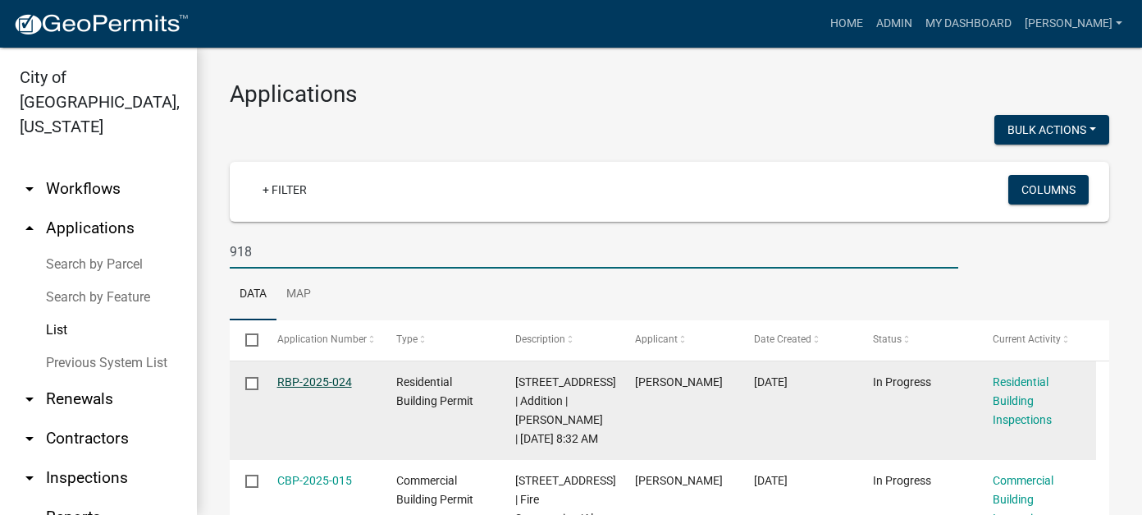
type input "918"
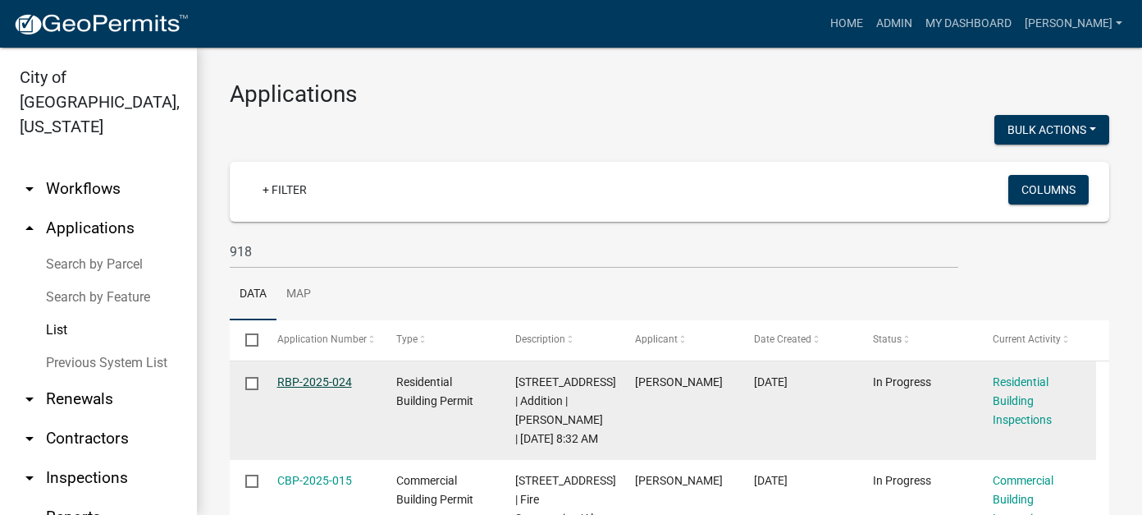
click at [309, 380] on link "RBP-2025-024" at bounding box center [314, 381] width 75 height 13
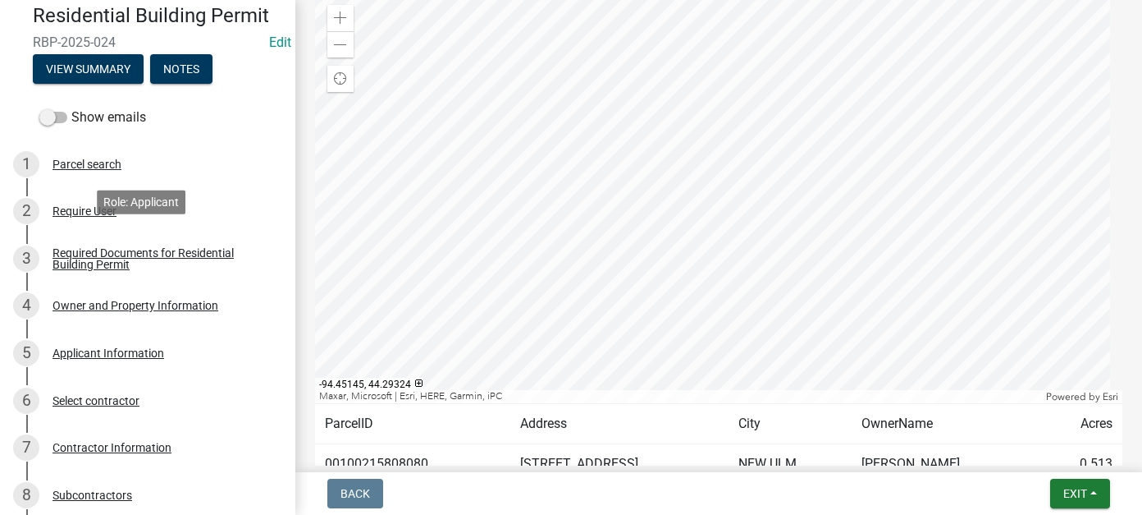
scroll to position [82, 0]
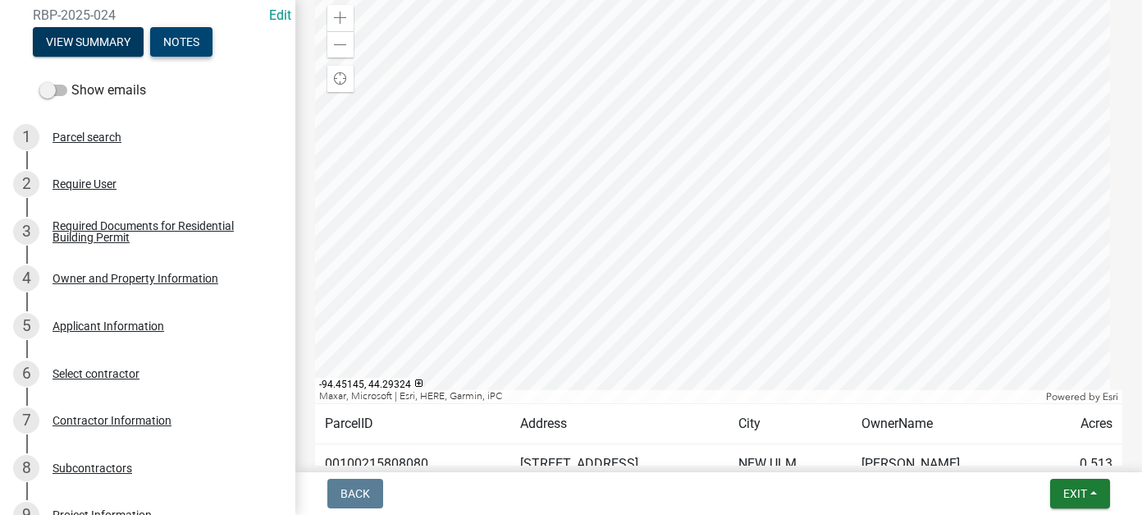
click at [183, 42] on button "Notes" at bounding box center [181, 42] width 62 height 30
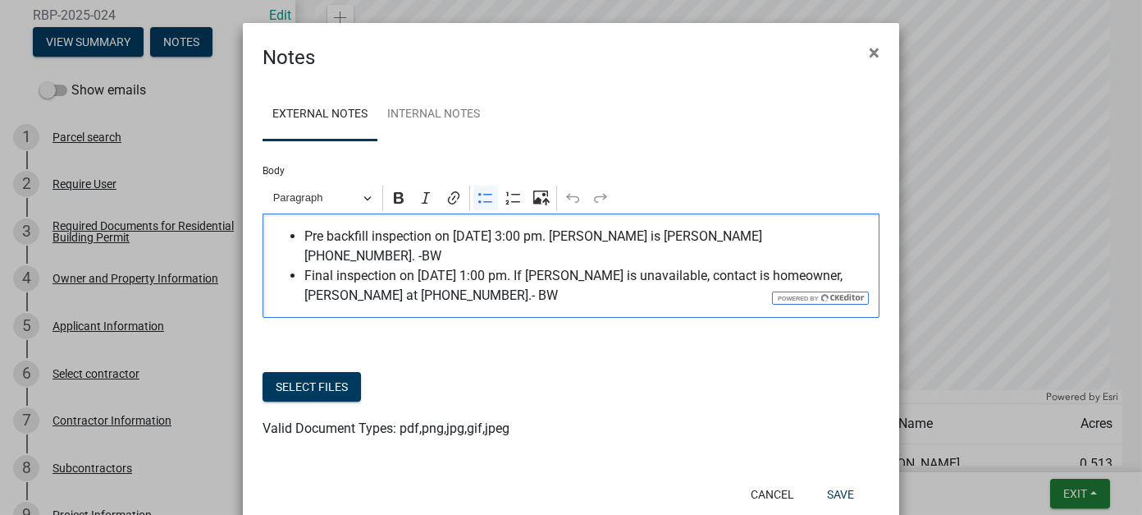
click at [436, 275] on span "Final inspection on [DATE] 1:00 pm. If [PERSON_NAME] is unavailable, contact is…" at bounding box center [587, 285] width 567 height 39
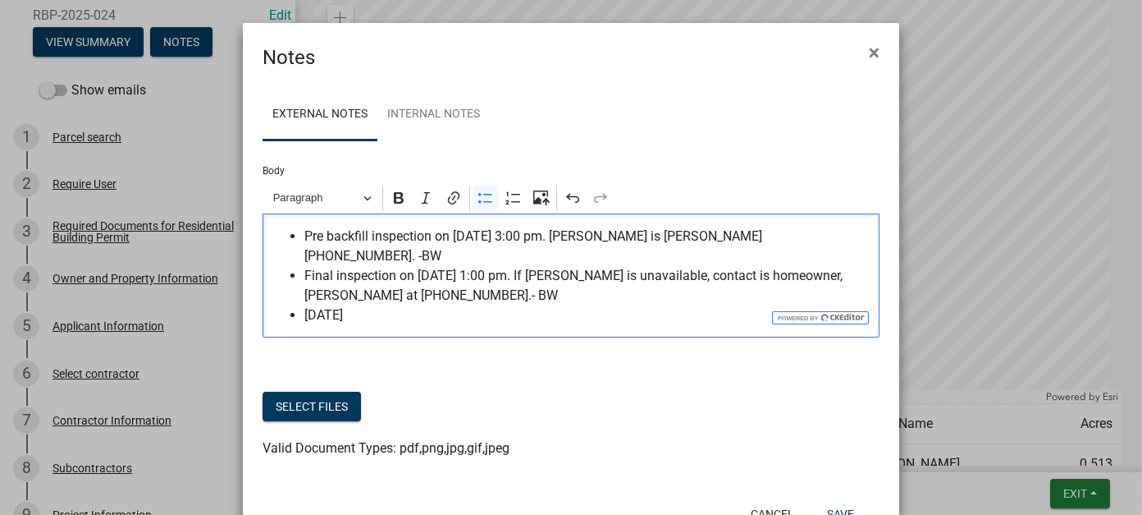
click at [304, 305] on span "[DATE]" at bounding box center [587, 315] width 567 height 20
click at [363, 305] on span "[DATE]" at bounding box center [587, 315] width 567 height 20
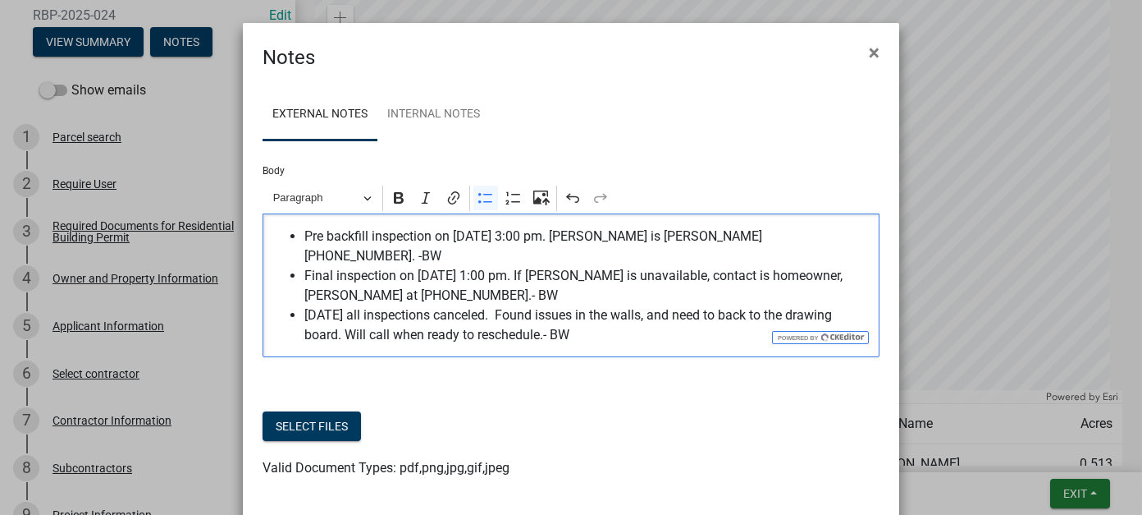
click at [488, 305] on span "[DATE] all inspections canceled. Found issues in the walls, and need to back to…" at bounding box center [587, 324] width 567 height 39
click at [661, 310] on span "[DATE] all inspections canceled by [PERSON_NAME]. Found issues in the walls, an…" at bounding box center [587, 324] width 567 height 39
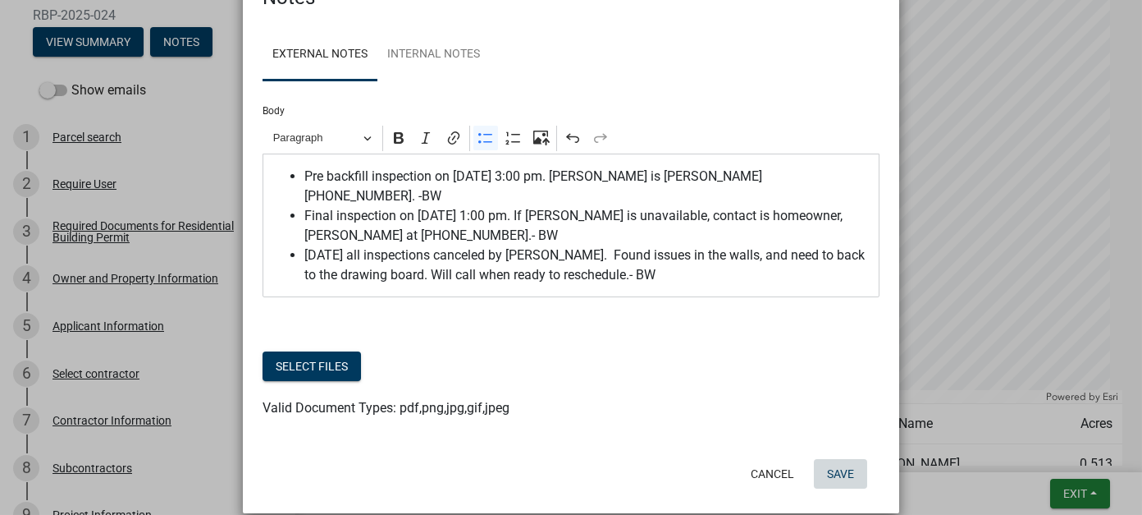
click at [828, 459] on button "Save" at bounding box center [840, 474] width 53 height 30
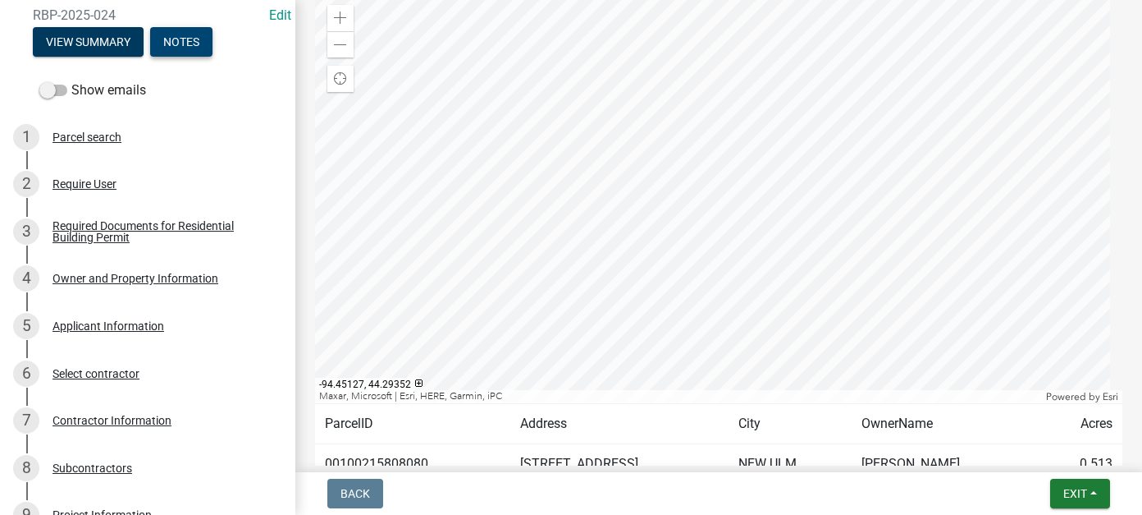
click at [176, 39] on button "Notes" at bounding box center [181, 42] width 62 height 30
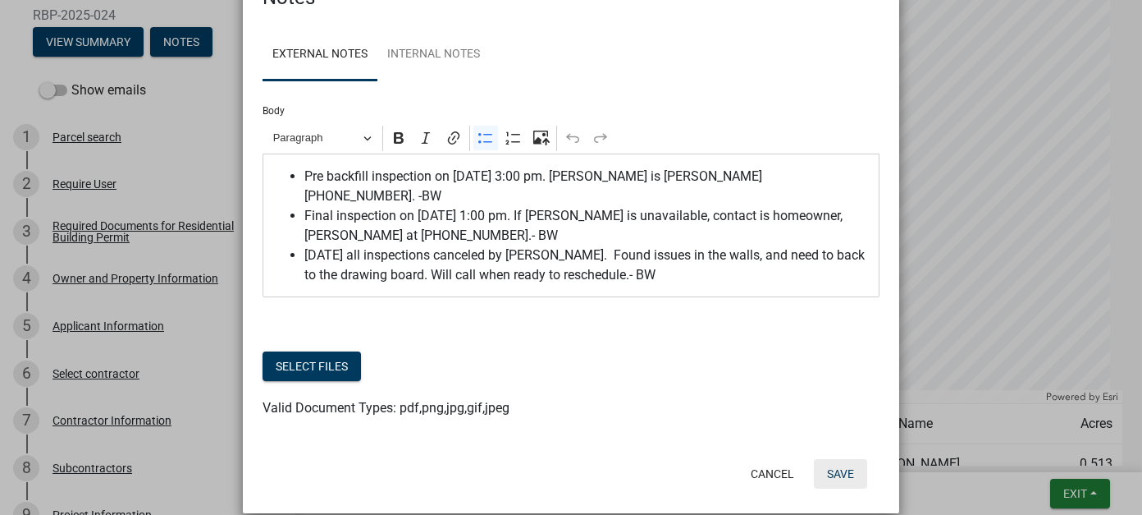
click at [833, 459] on button "Save" at bounding box center [840, 474] width 53 height 30
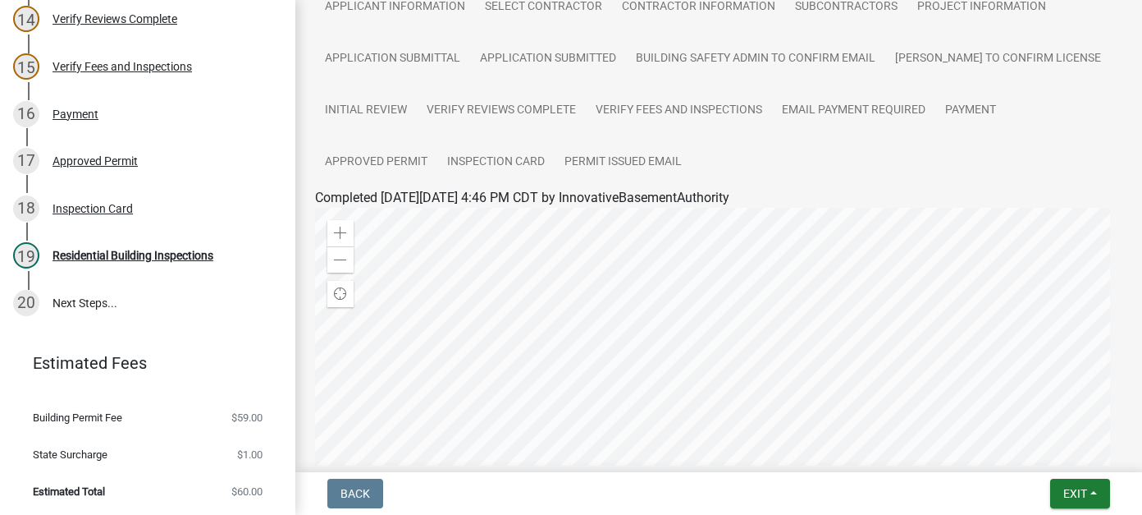
scroll to position [0, 0]
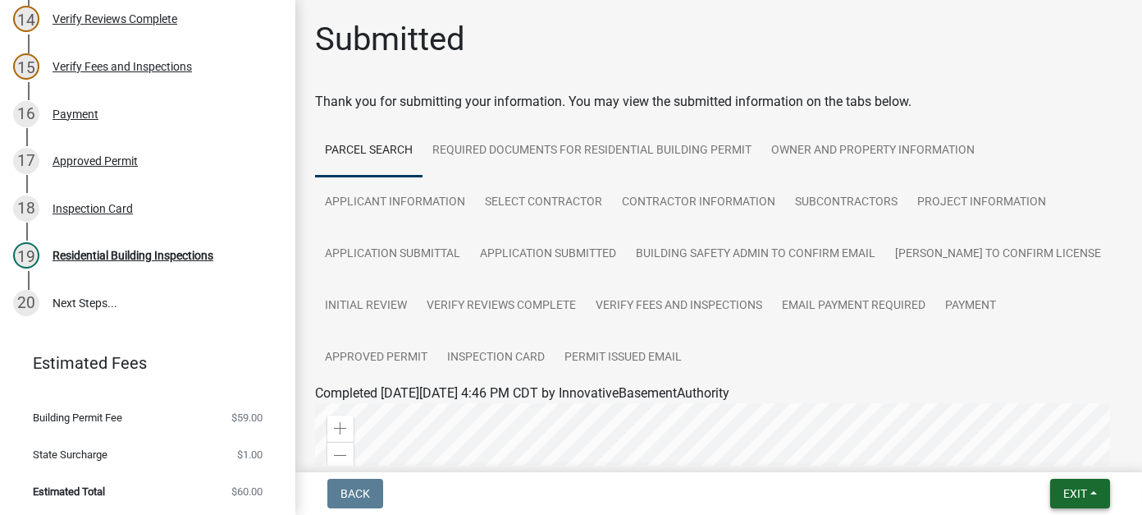
click at [1087, 488] on span "Exit" at bounding box center [1076, 493] width 24 height 13
click at [1037, 455] on button "Save & Exit" at bounding box center [1044, 450] width 131 height 39
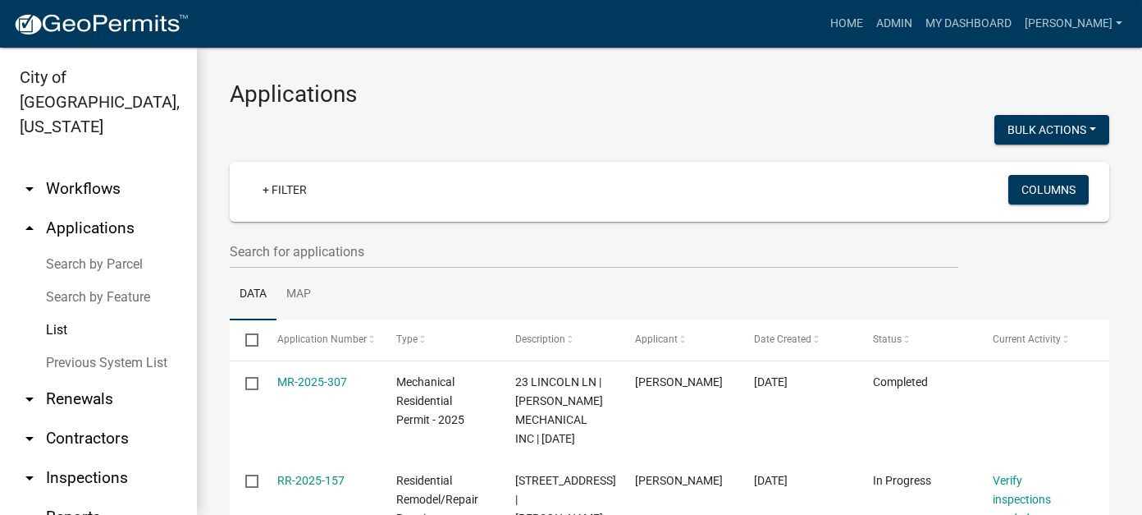
scroll to position [82, 0]
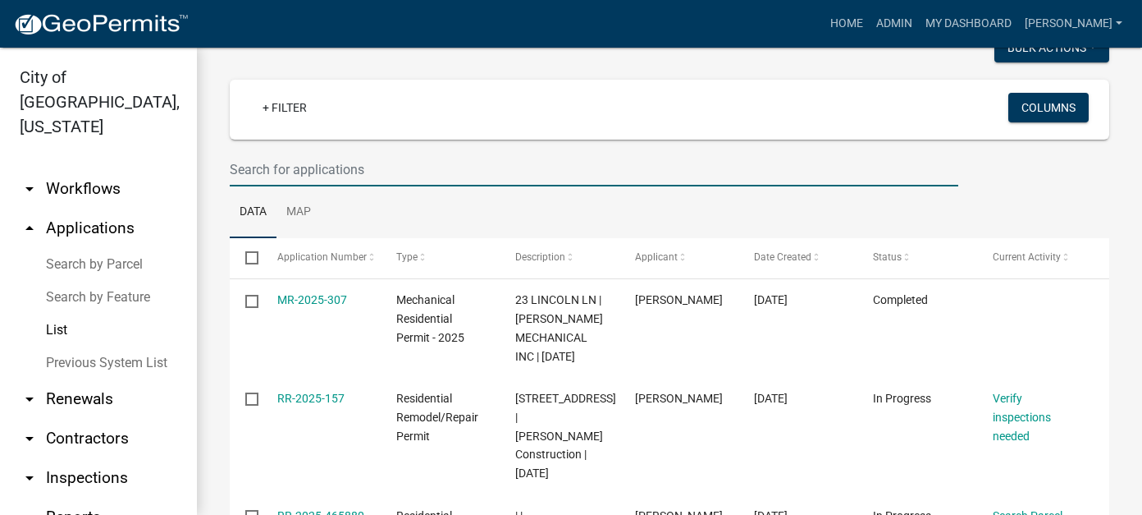
click at [381, 170] on input "text" at bounding box center [594, 170] width 729 height 34
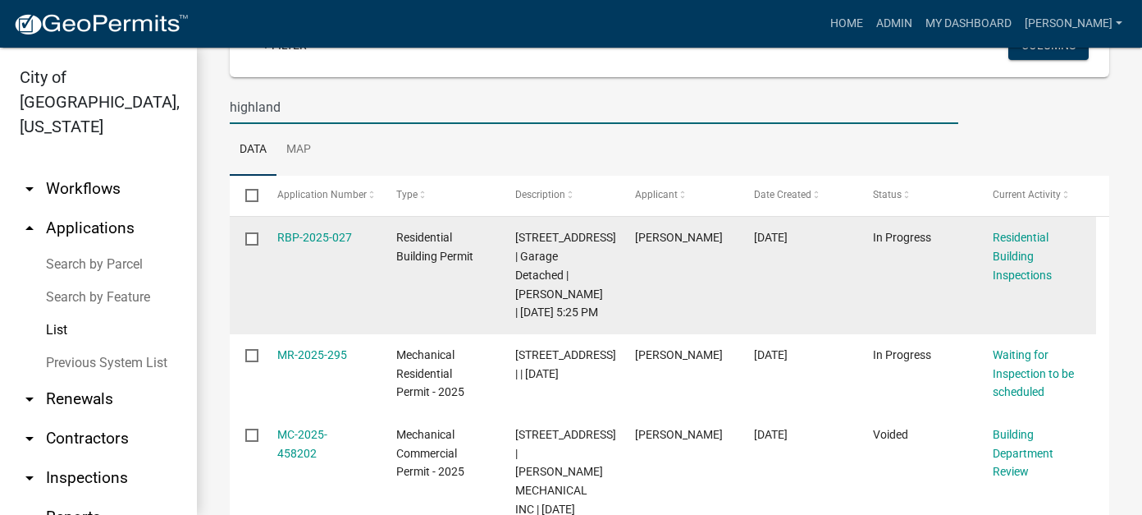
scroll to position [0, 0]
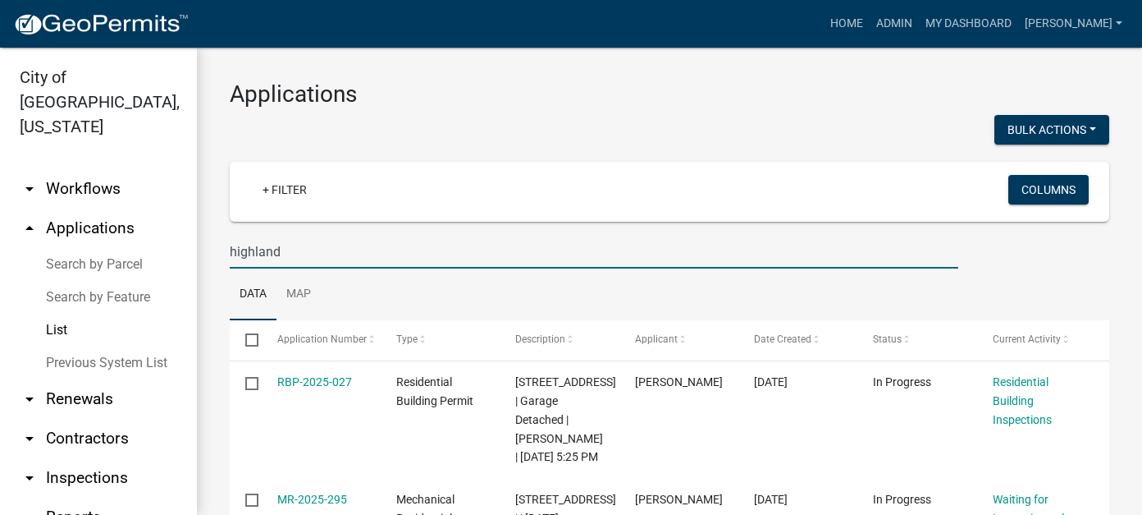
drag, startPoint x: 298, startPoint y: 249, endPoint x: 140, endPoint y: 240, distance: 157.8
click at [140, 240] on div "City of [GEOGRAPHIC_DATA], [US_STATE] arrow_drop_down Workflows List arrow_drop…" at bounding box center [571, 281] width 1142 height 467
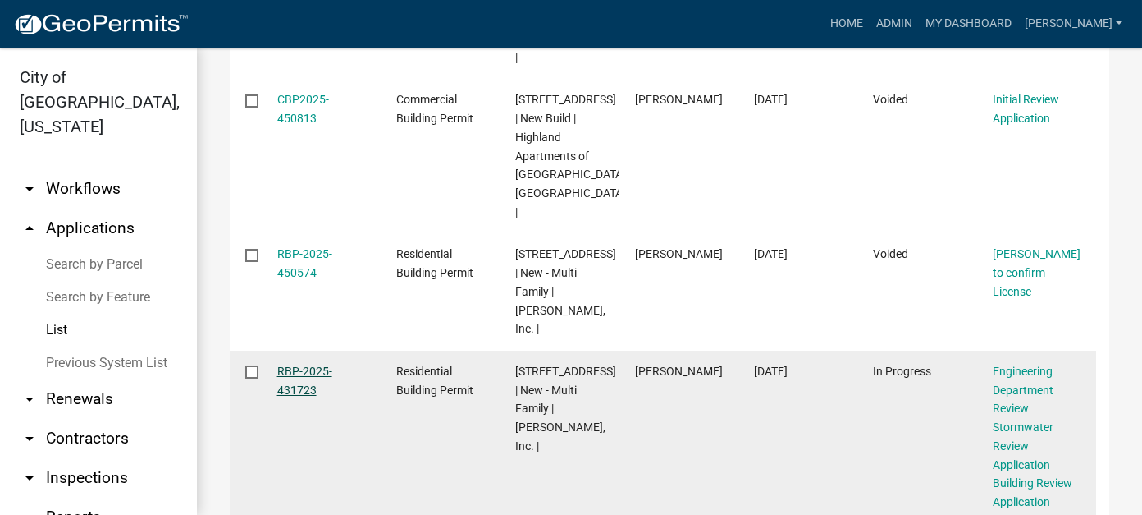
scroll to position [272, 0]
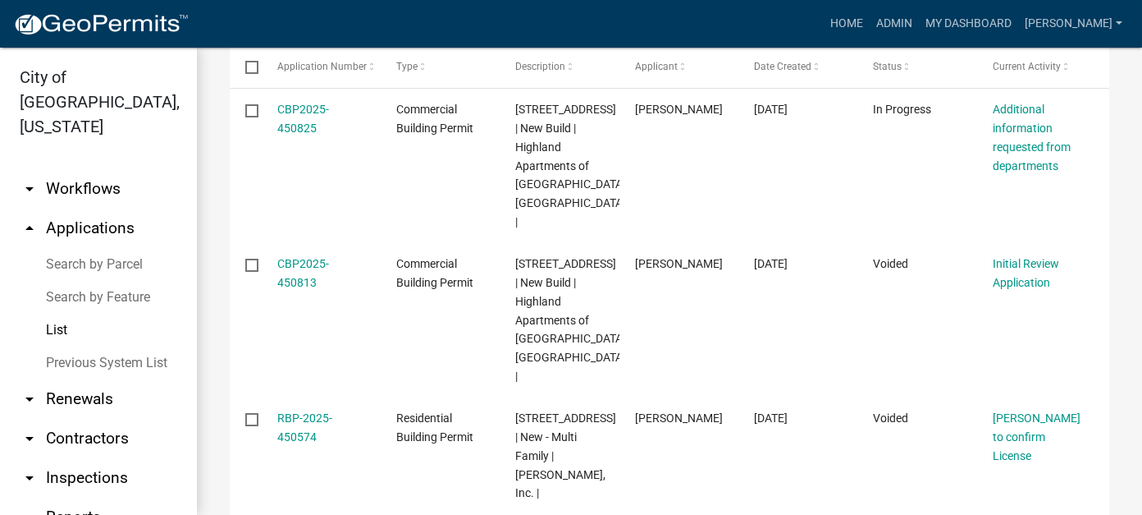
type input "[PERSON_NAME]"
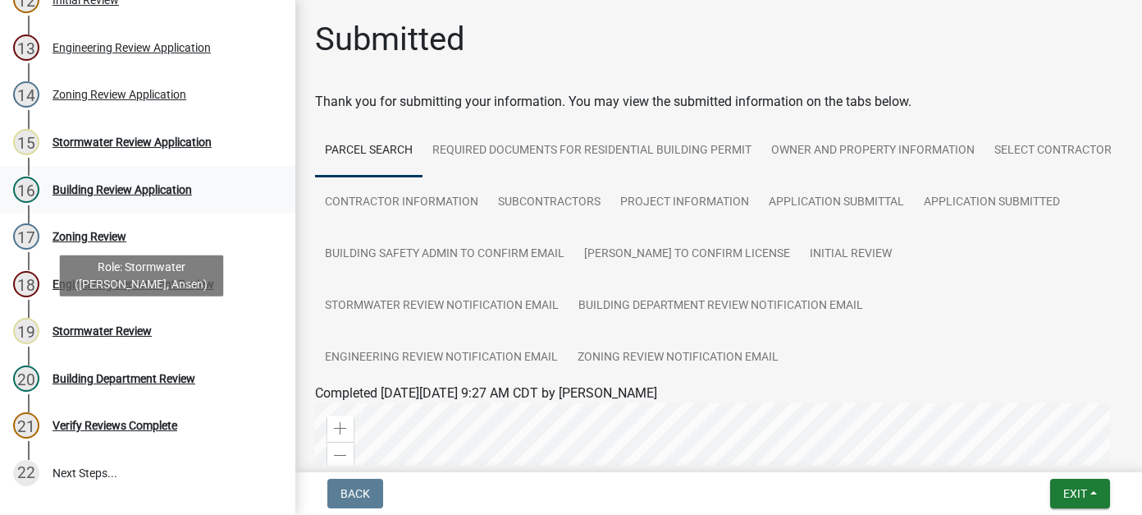
scroll to position [821, 0]
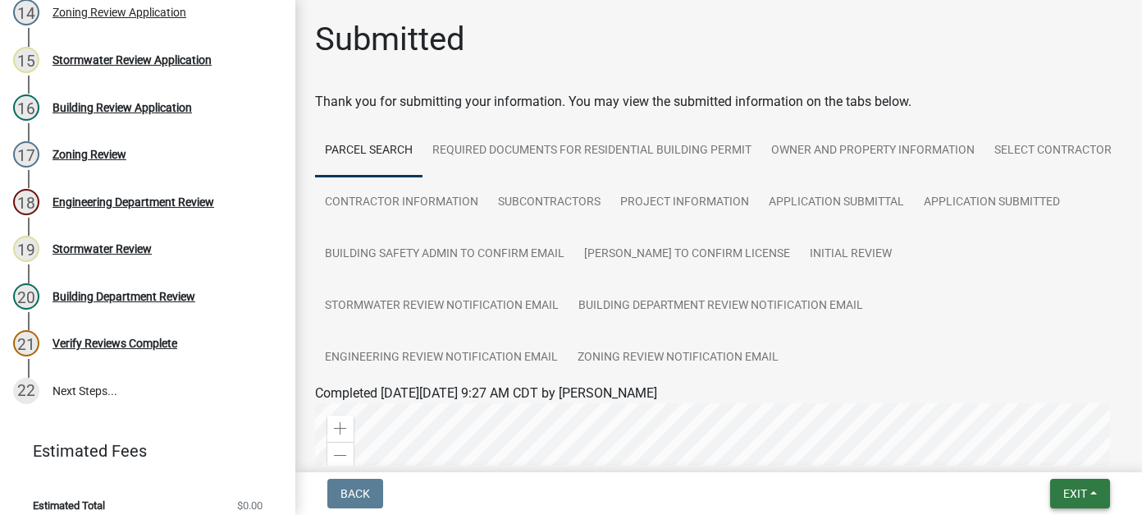
click at [1064, 496] on span "Exit" at bounding box center [1076, 493] width 24 height 13
click at [1044, 451] on button "Save & Exit" at bounding box center [1044, 450] width 131 height 39
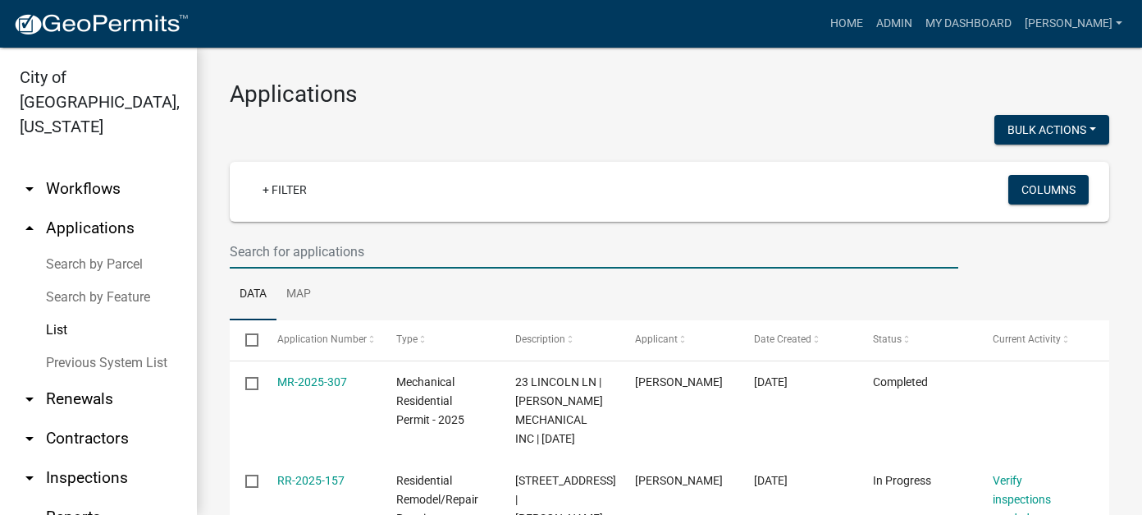
click at [373, 243] on input "text" at bounding box center [594, 252] width 729 height 34
type input "1400"
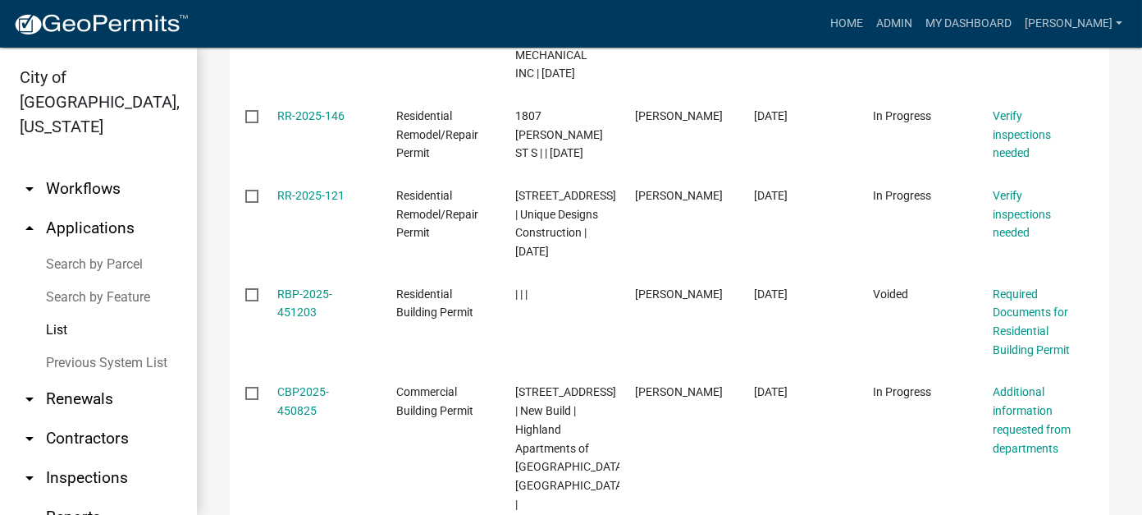
scroll to position [410, 0]
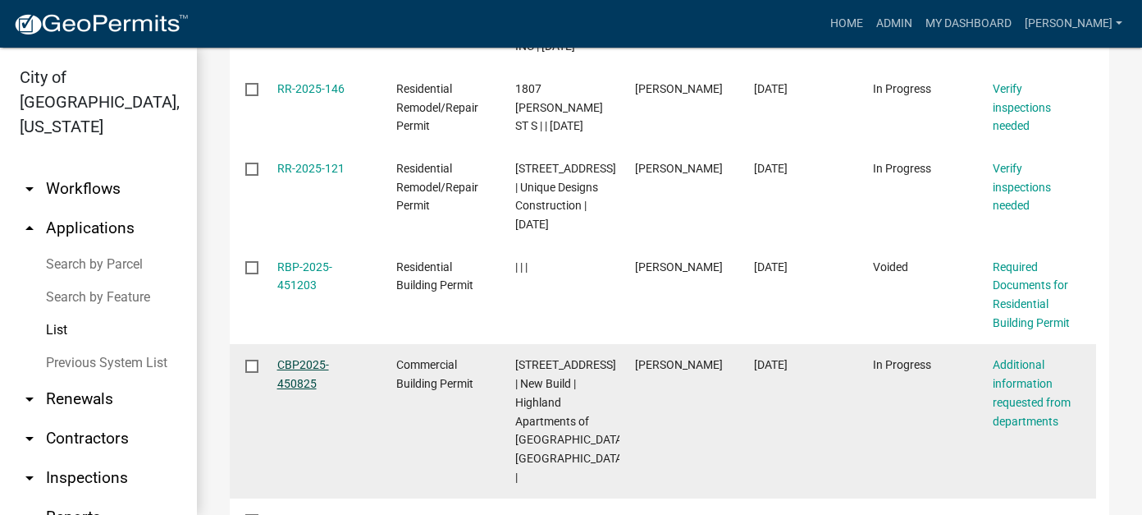
click at [306, 390] on link "CBP2025-450825" at bounding box center [303, 374] width 52 height 32
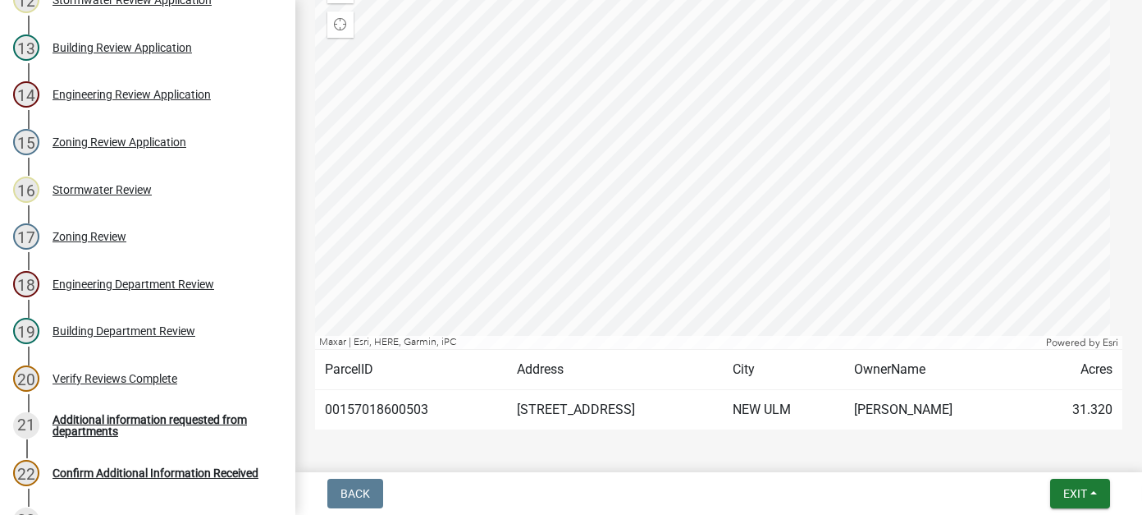
scroll to position [657, 0]
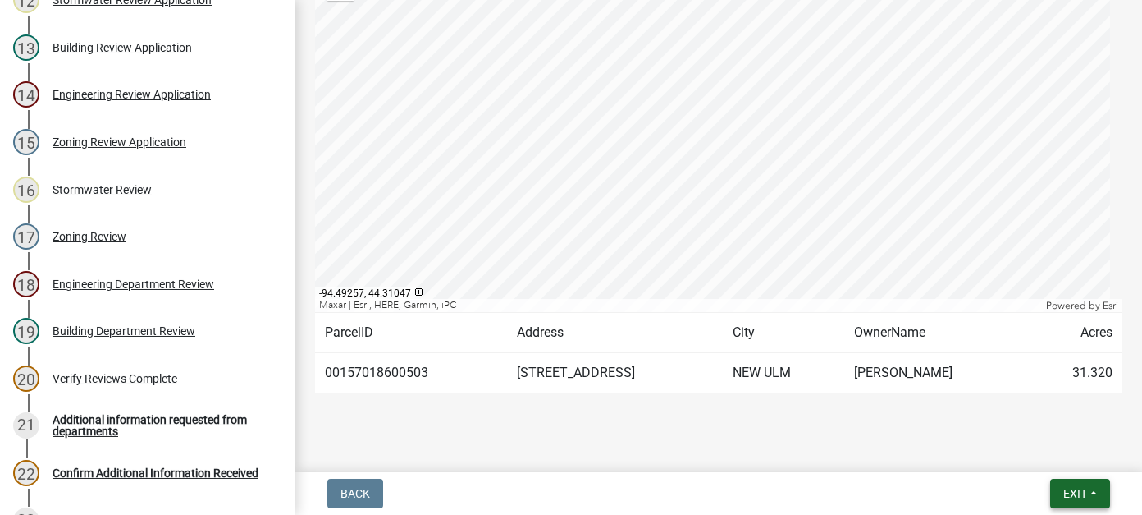
click at [1095, 490] on button "Exit" at bounding box center [1080, 493] width 60 height 30
click at [1061, 464] on button "Save & Exit" at bounding box center [1044, 450] width 131 height 39
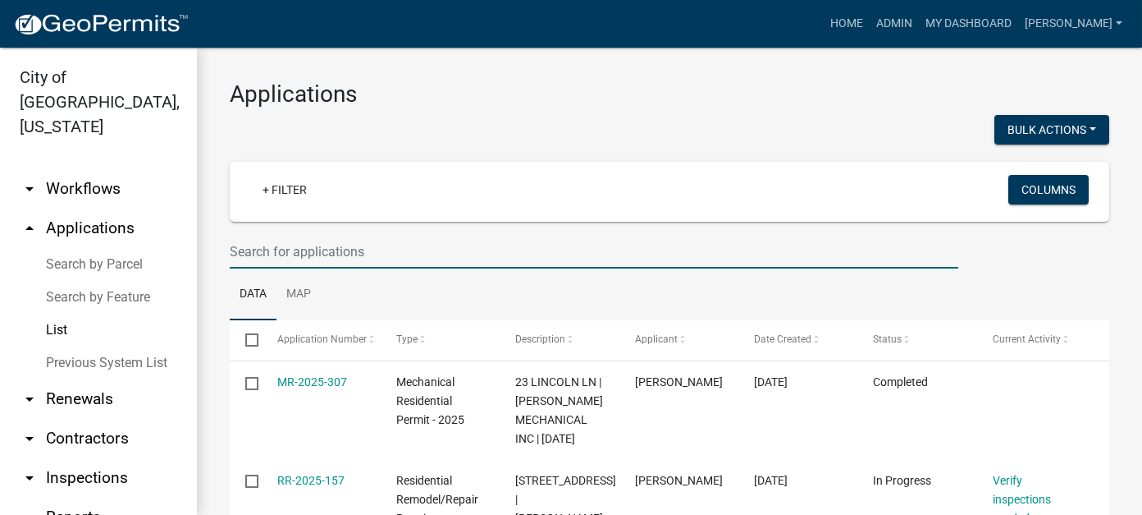
click at [469, 250] on input "text" at bounding box center [594, 252] width 729 height 34
type input "highland"
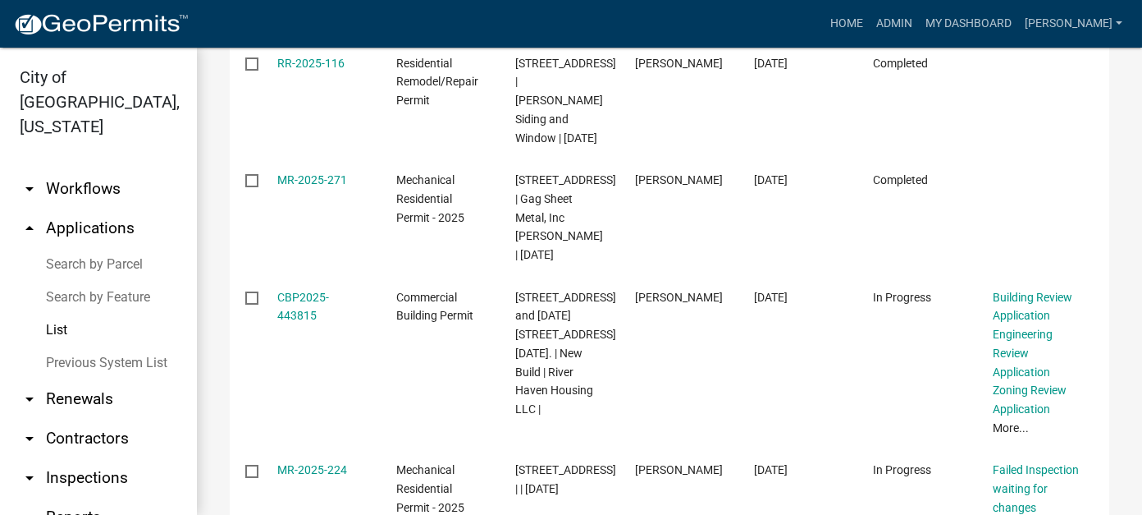
scroll to position [1067, 0]
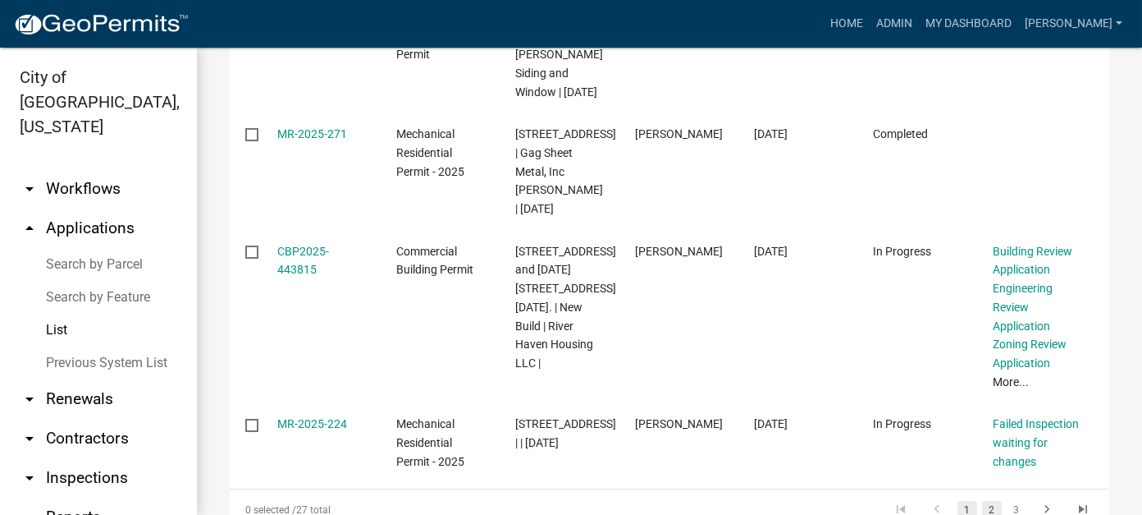
click at [982, 501] on link "2" at bounding box center [992, 510] width 20 height 18
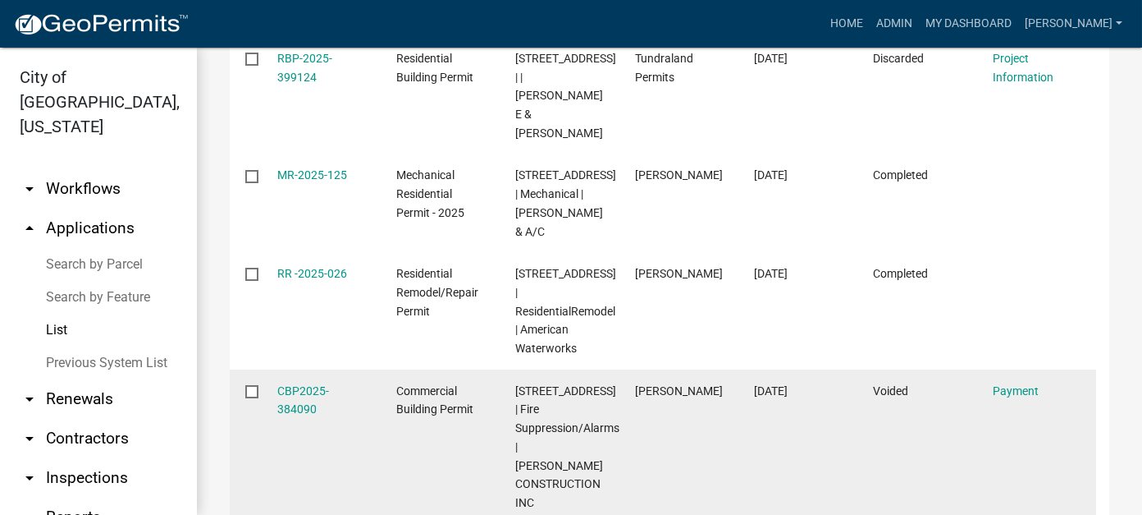
scroll to position [973, 0]
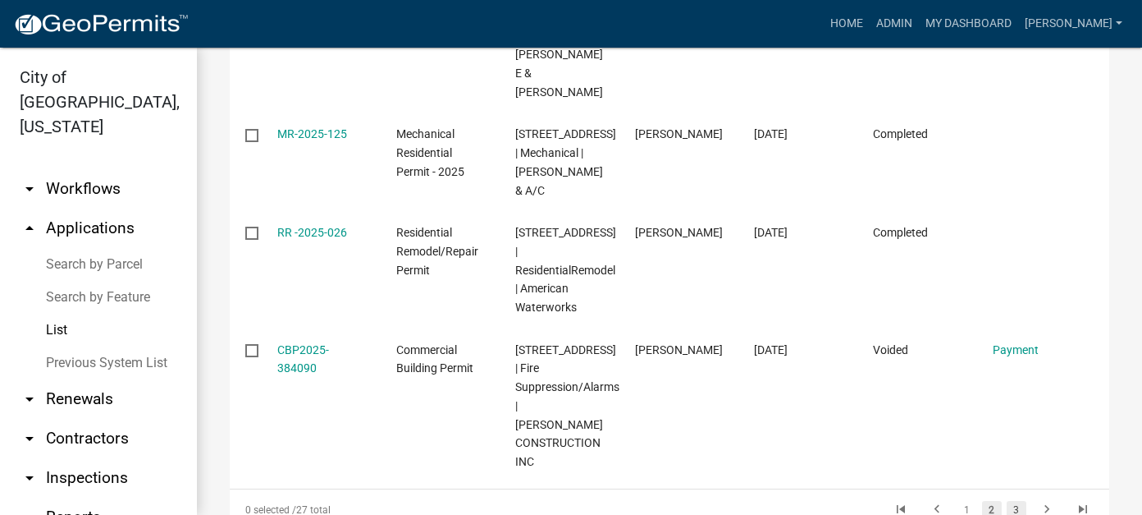
click at [1007, 501] on link "3" at bounding box center [1017, 510] width 20 height 18
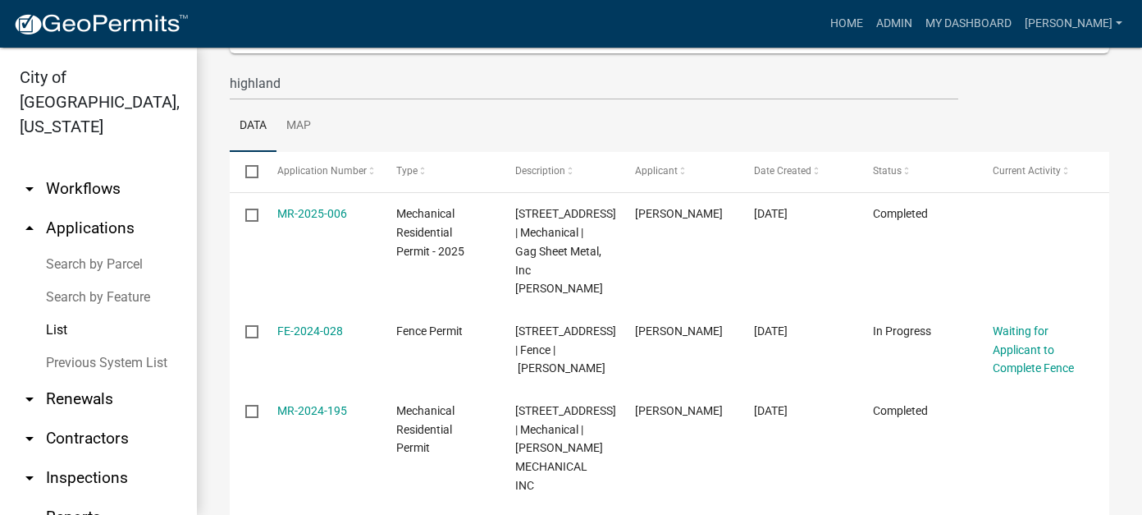
scroll to position [146, 0]
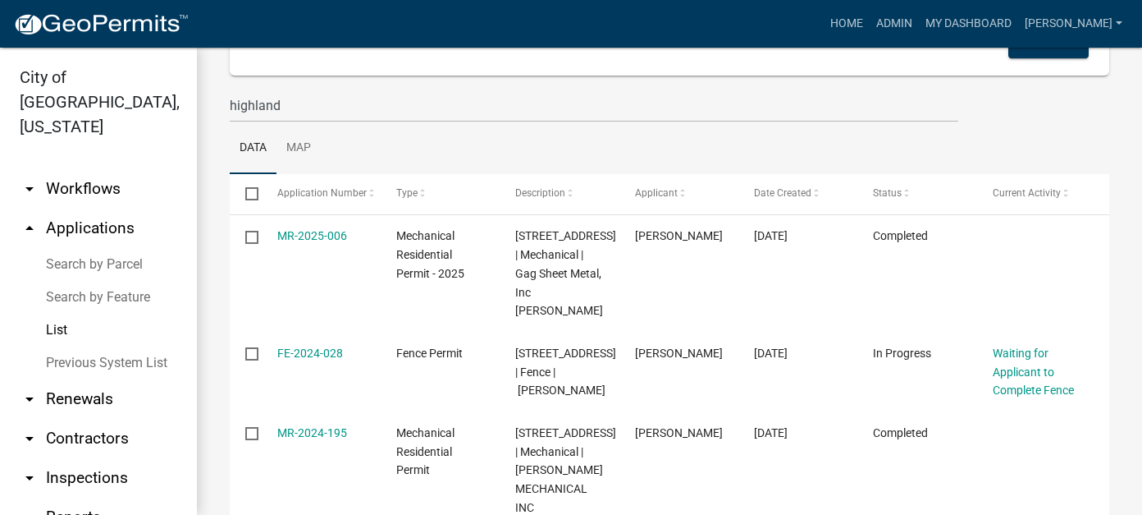
click at [64, 314] on link "List" at bounding box center [98, 330] width 197 height 33
